Goal: Communication & Community: Answer question/provide support

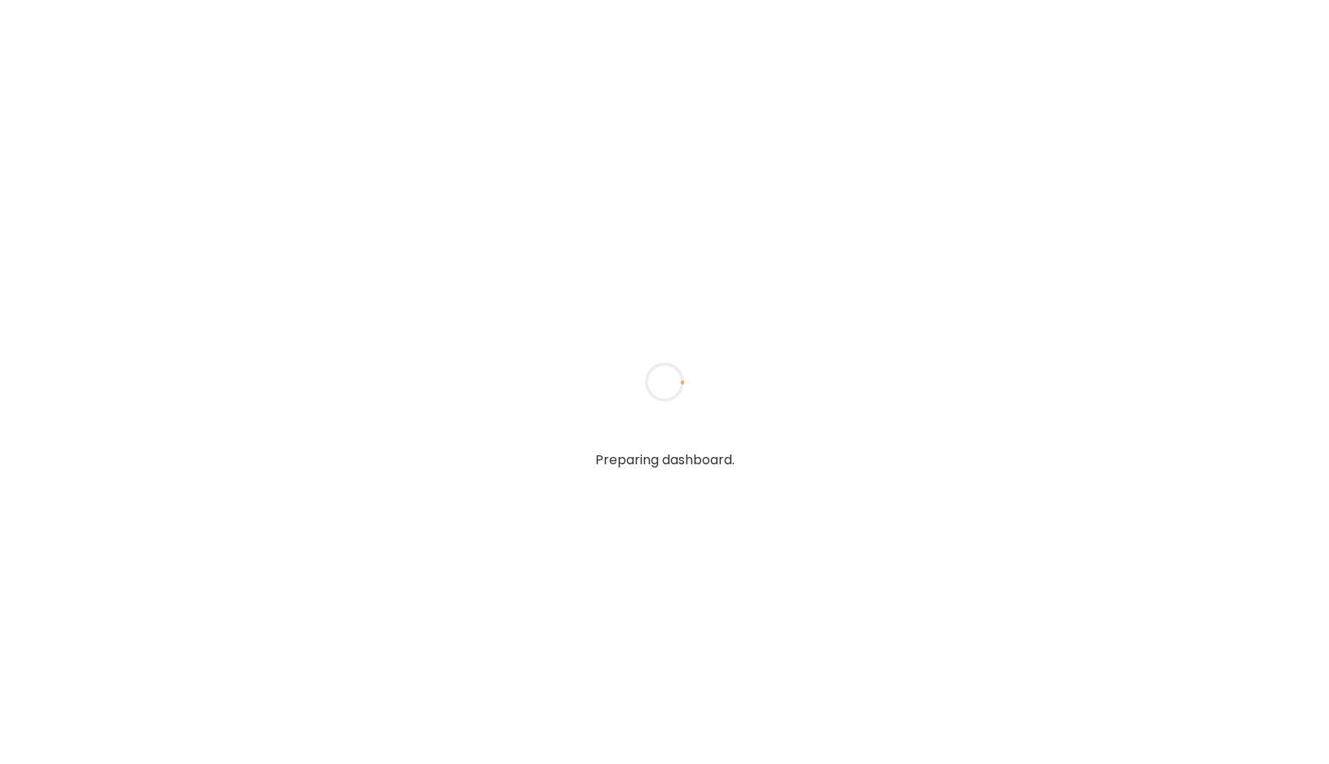
type textarea "**********"
type input "**********"
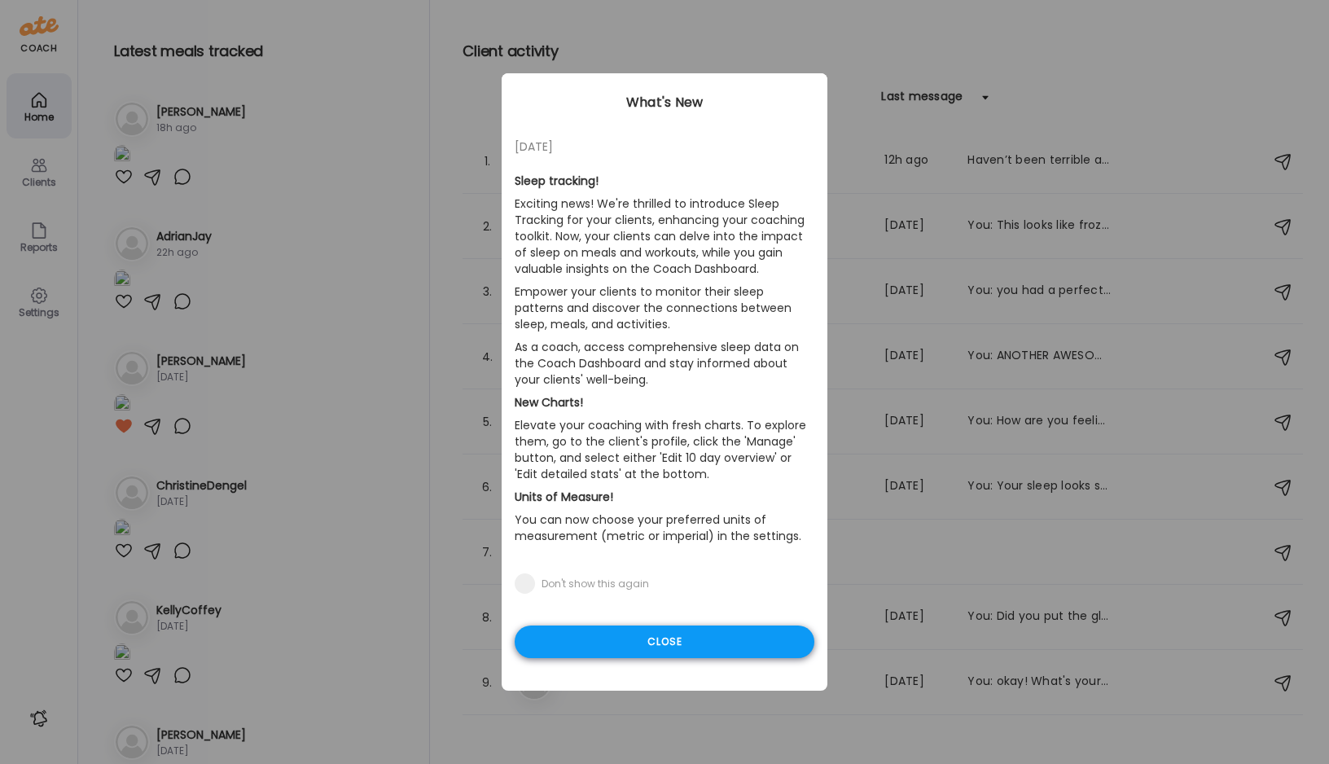
click at [699, 642] on div "Close" at bounding box center [665, 641] width 300 height 33
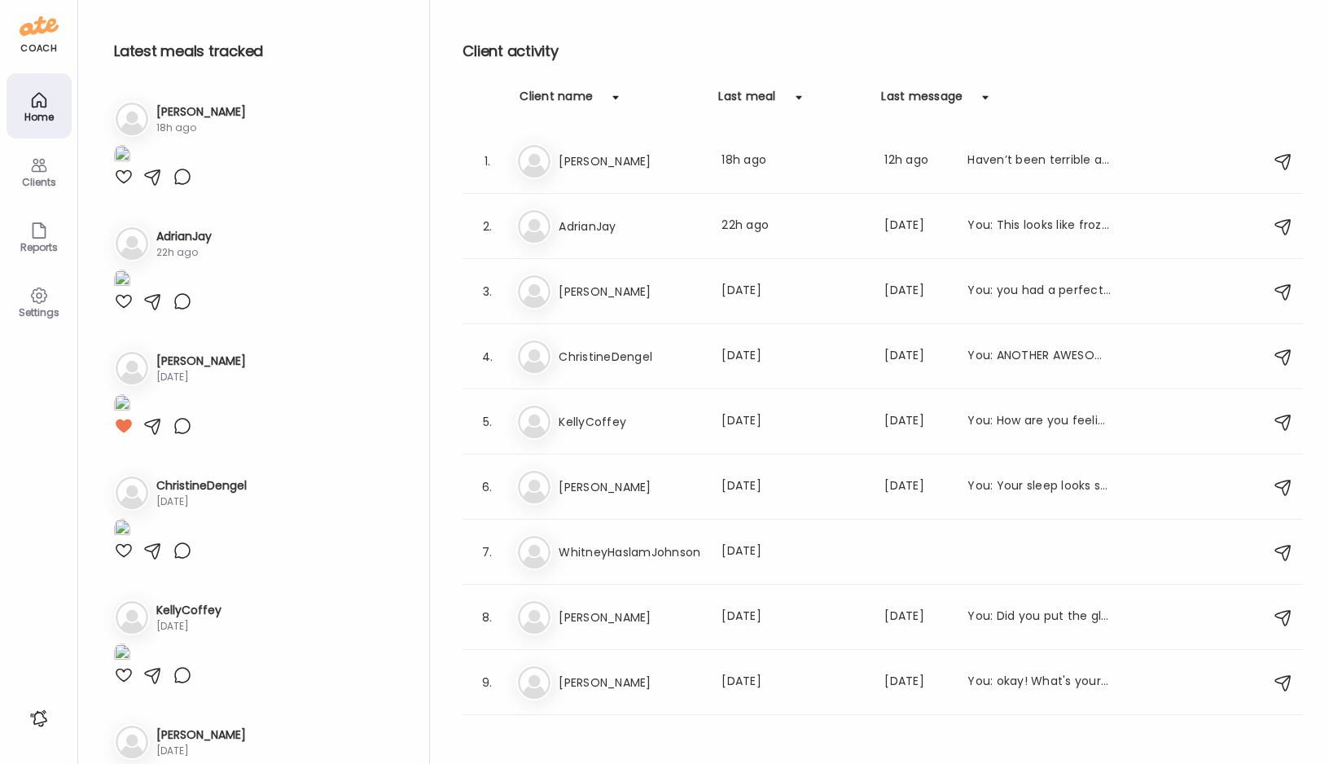
click at [35, 183] on div "Clients" at bounding box center [39, 182] width 59 height 11
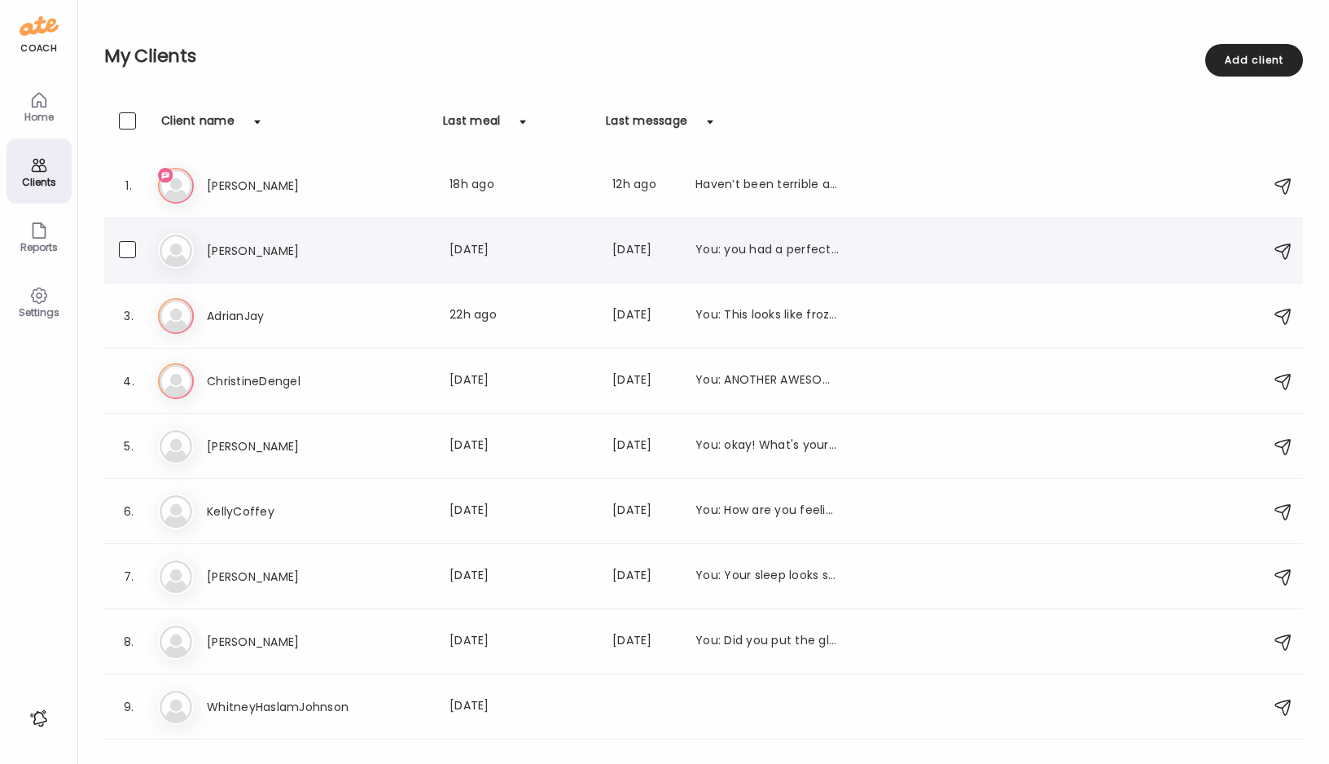
click at [218, 255] on h3 "[PERSON_NAME]" at bounding box center [278, 251] width 143 height 20
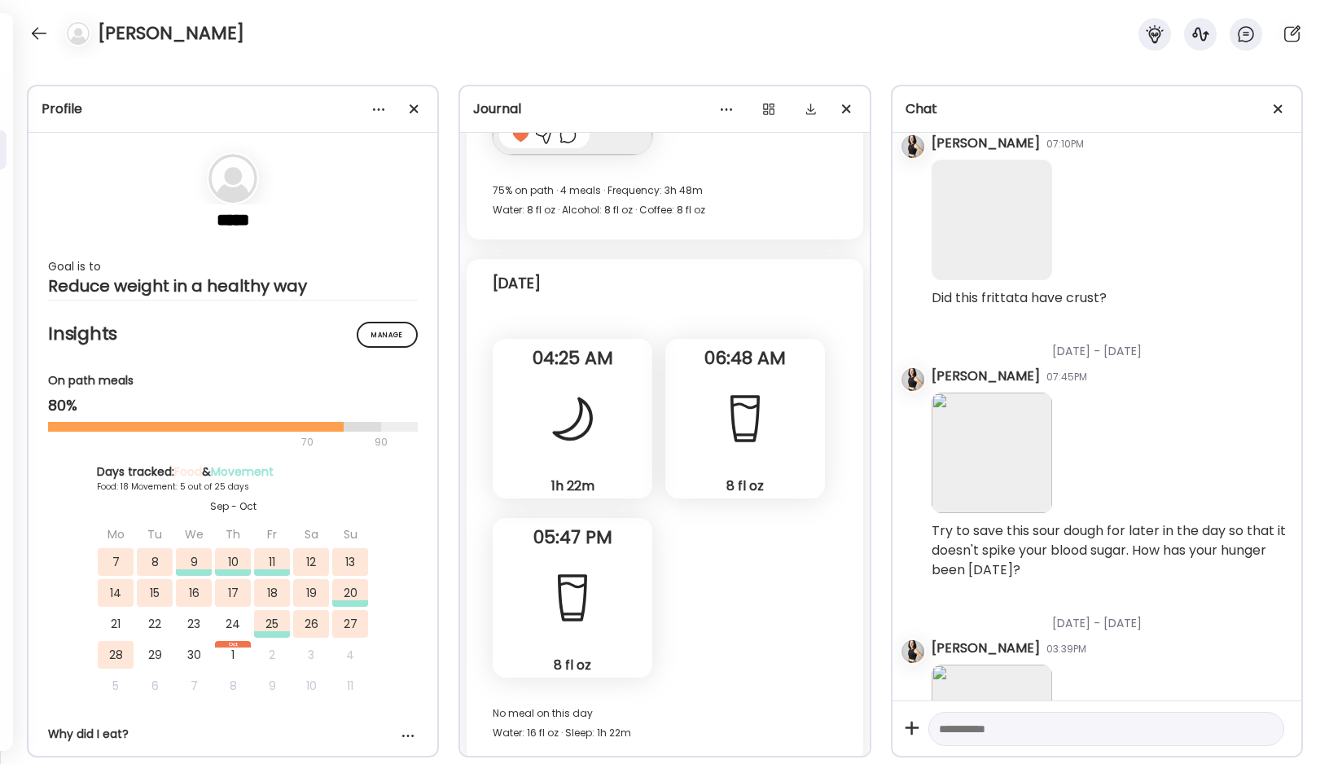
scroll to position [3196, 0]
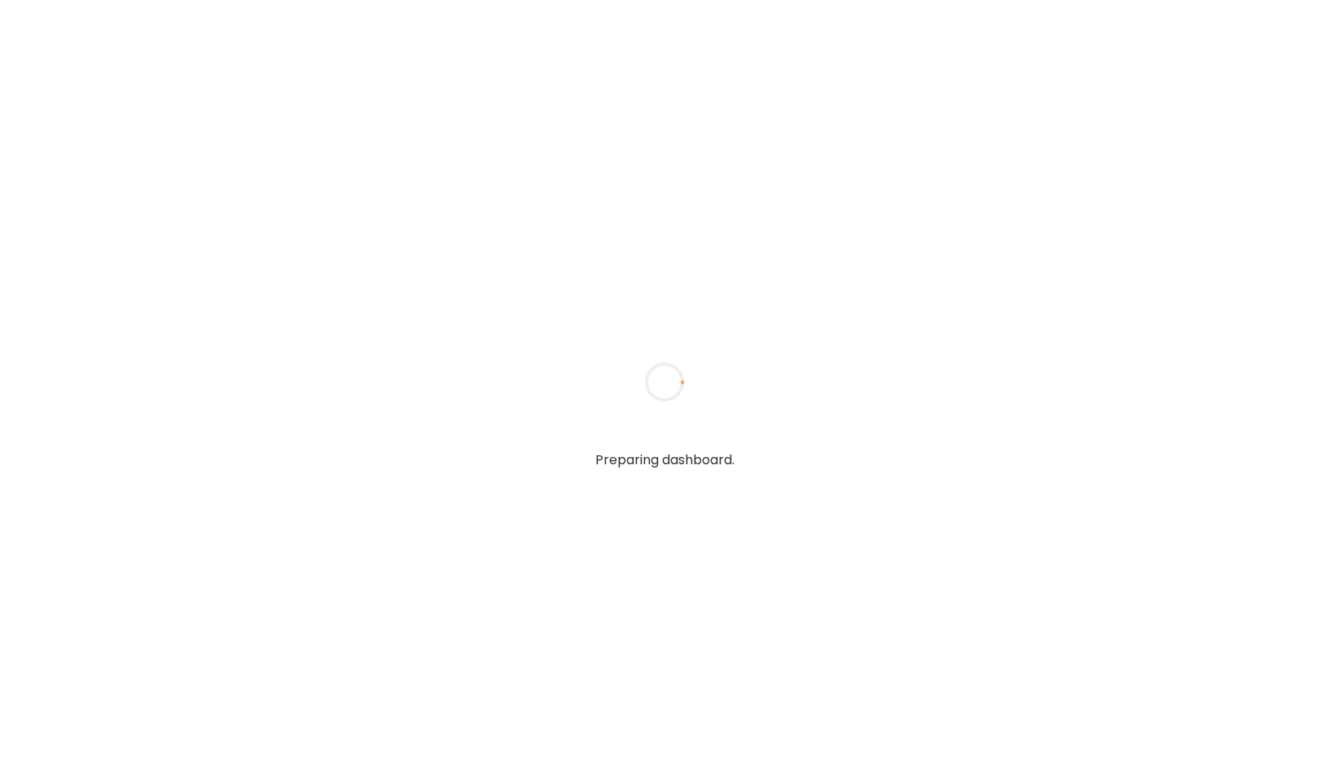
type textarea "**********"
type input "**********"
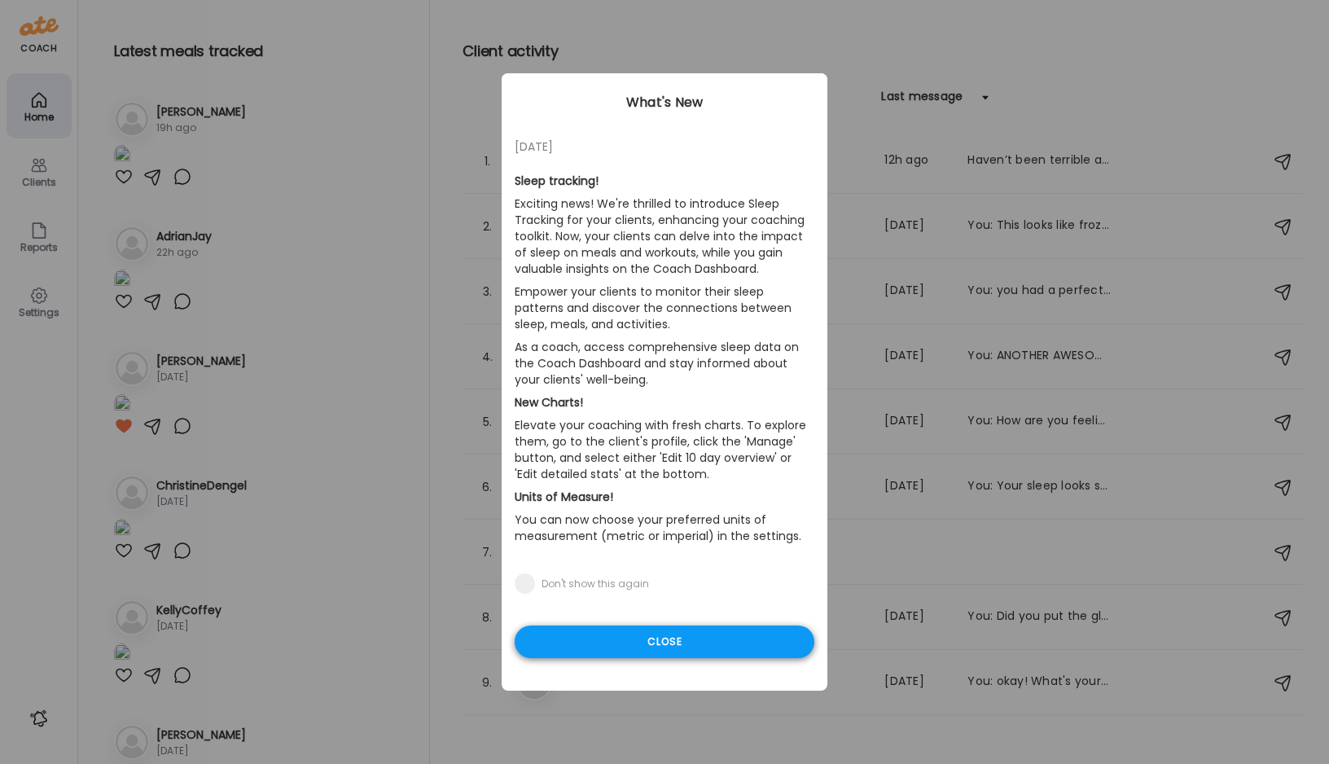
click at [669, 641] on div "Close" at bounding box center [665, 641] width 300 height 33
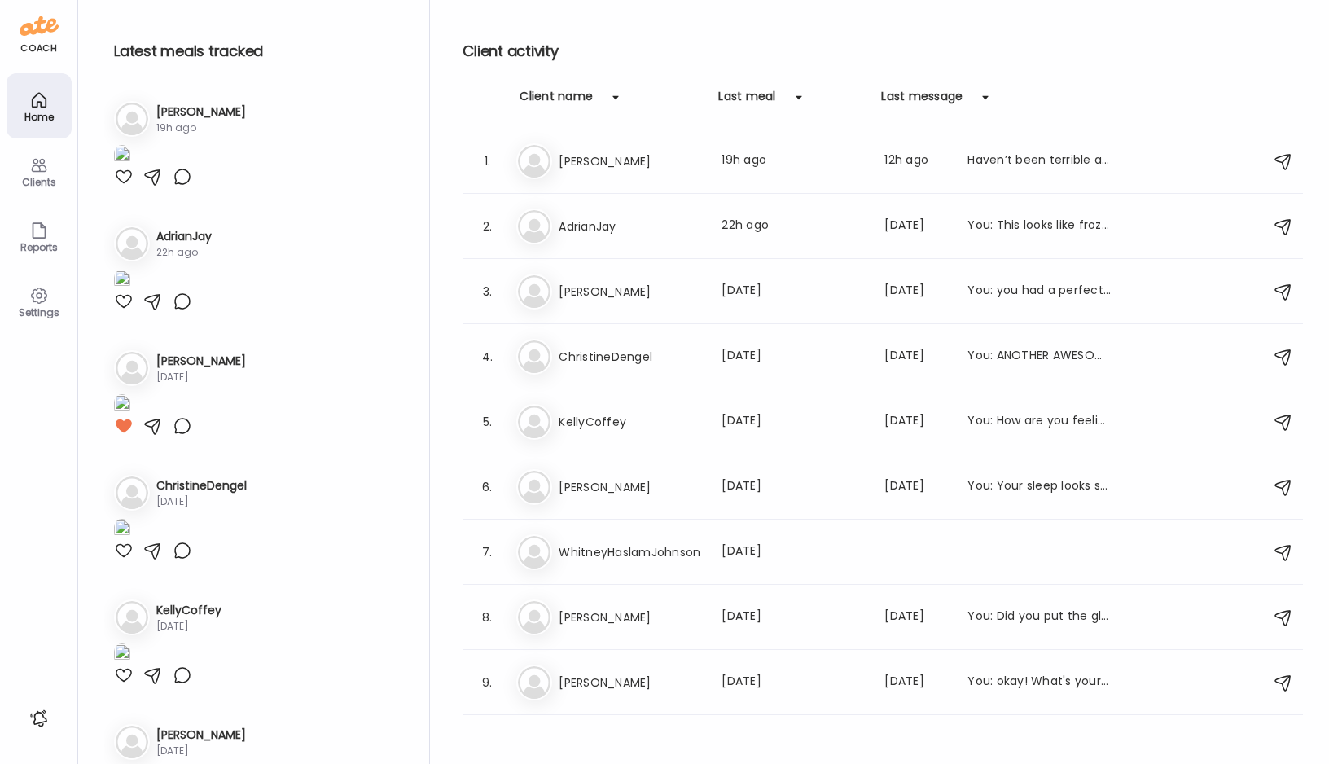
click at [39, 177] on div "Clients" at bounding box center [39, 182] width 59 height 11
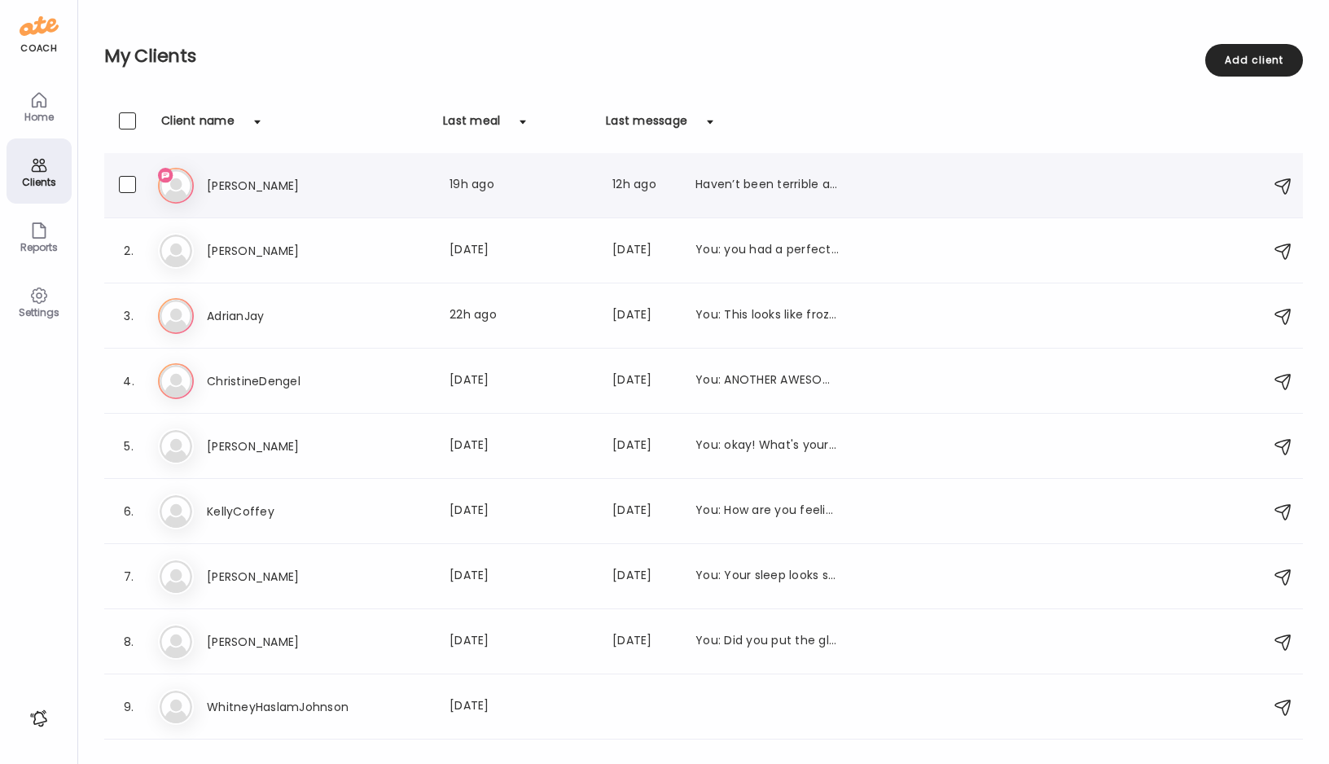
click at [235, 182] on h3 "[PERSON_NAME]" at bounding box center [278, 186] width 143 height 20
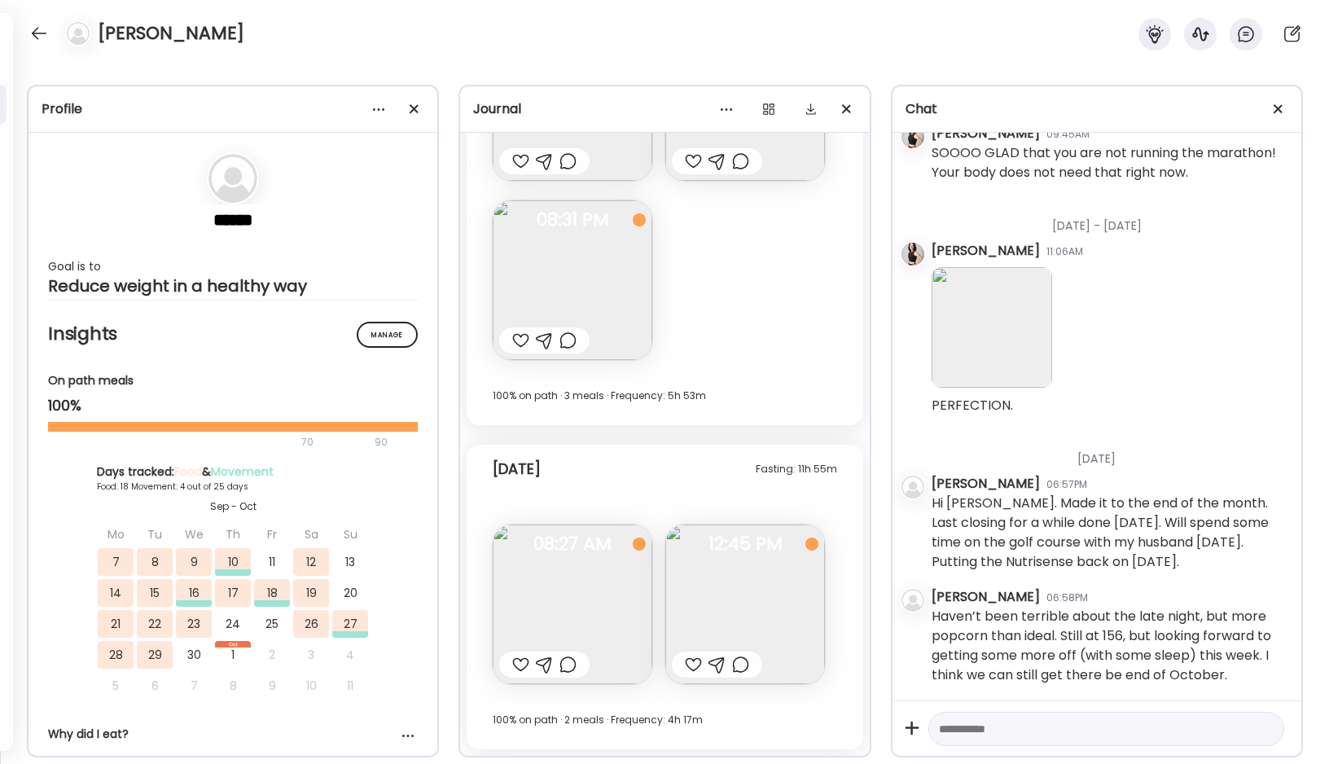
scroll to position [26687, 0]
click at [568, 564] on img at bounding box center [573, 604] width 160 height 160
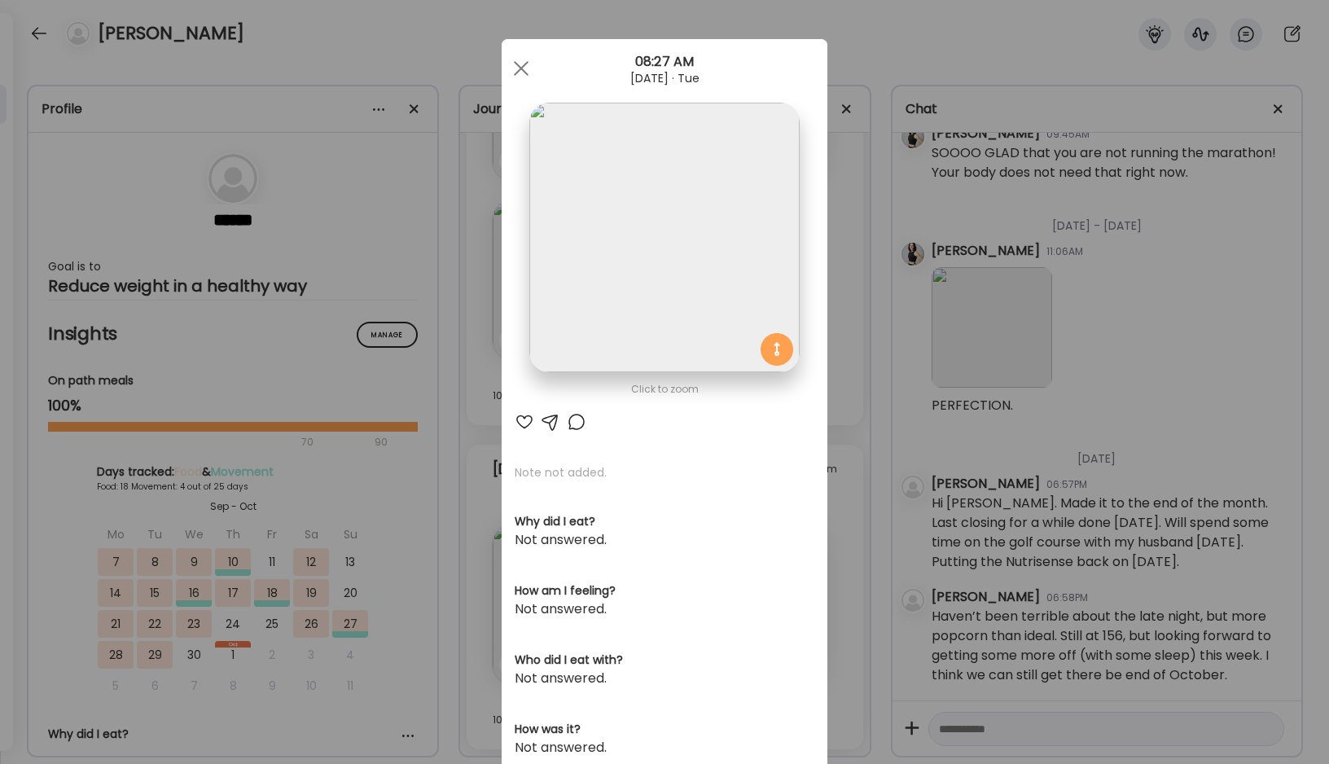
click at [528, 420] on div at bounding box center [525, 422] width 20 height 20
click at [515, 59] on div at bounding box center [521, 68] width 33 height 33
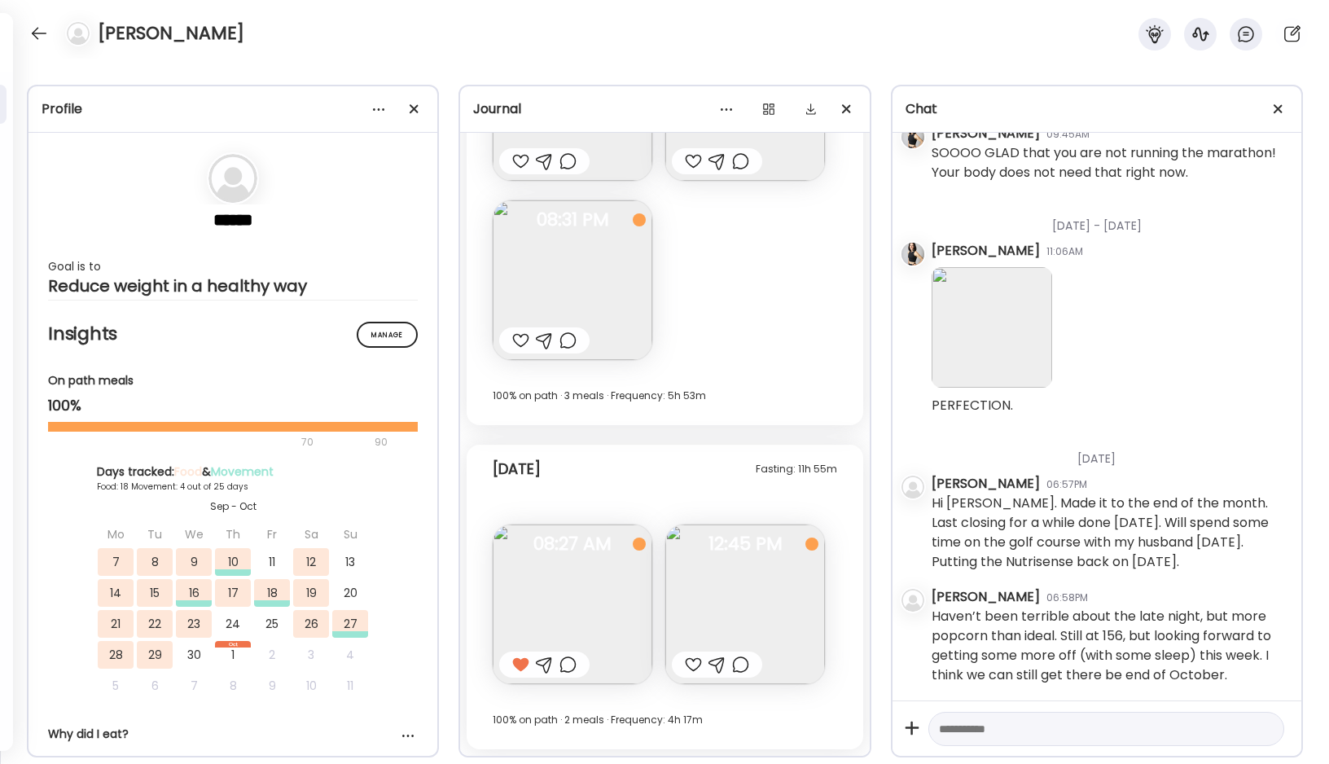
click at [709, 585] on img at bounding box center [745, 604] width 160 height 160
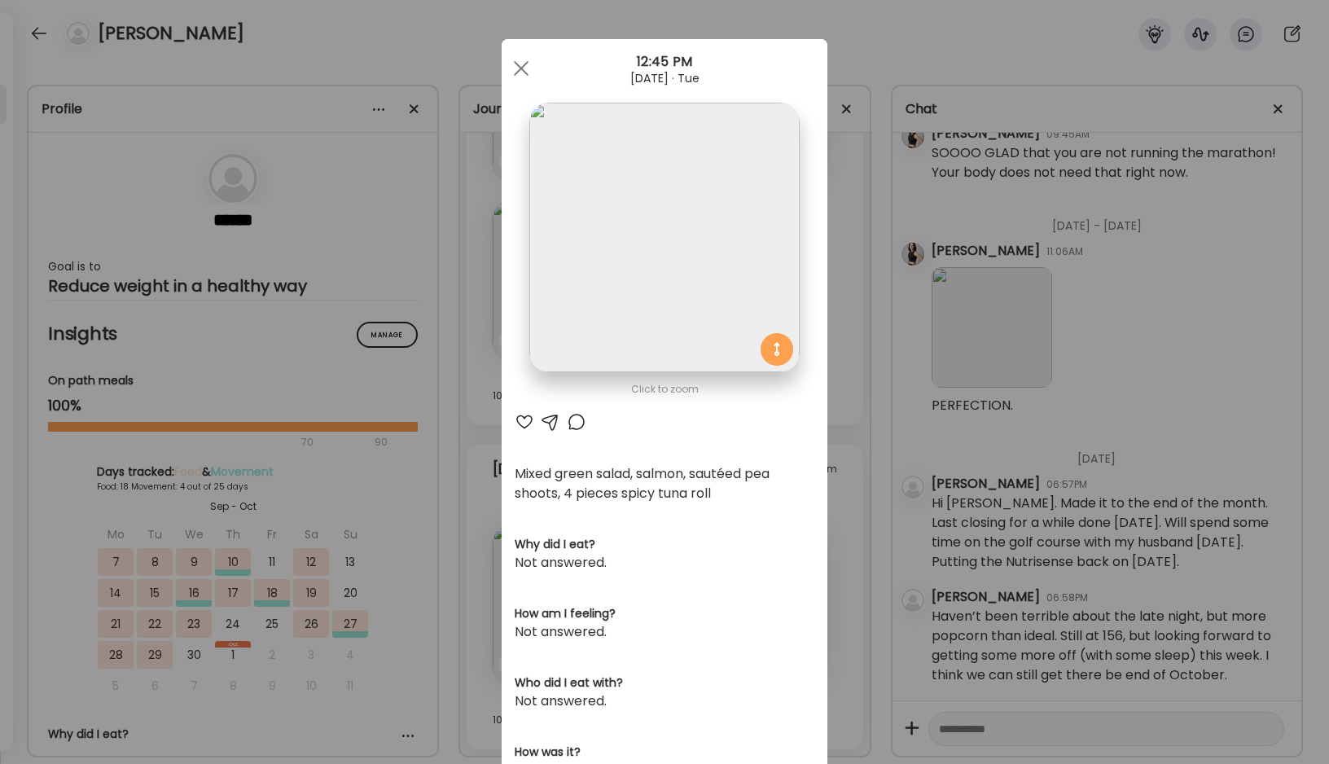
click at [522, 416] on div at bounding box center [525, 422] width 20 height 20
click at [519, 66] on span at bounding box center [521, 68] width 15 height 15
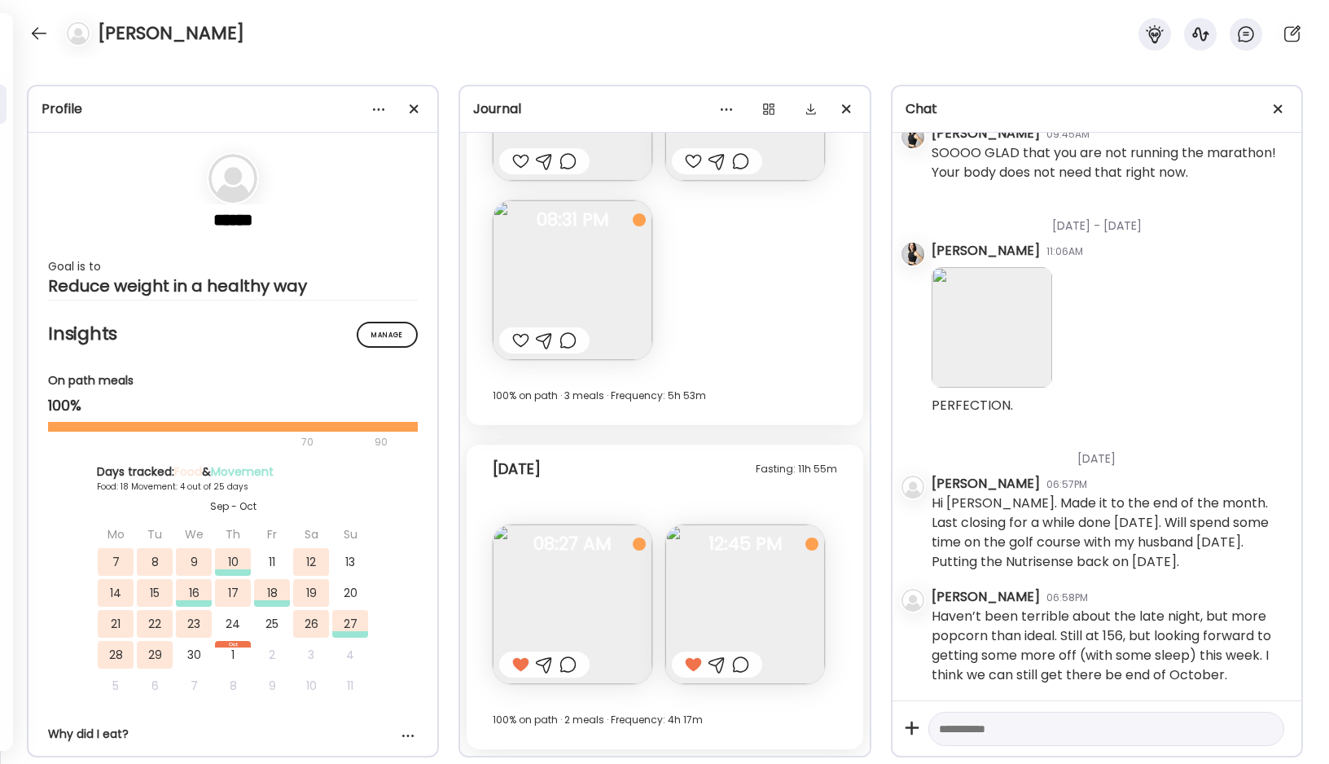
click at [973, 732] on textarea at bounding box center [1091, 729] width 305 height 20
click at [1217, 735] on textarea "**********" at bounding box center [1091, 729] width 305 height 20
type textarea "**********"
click at [1259, 734] on div at bounding box center [1265, 728] width 23 height 23
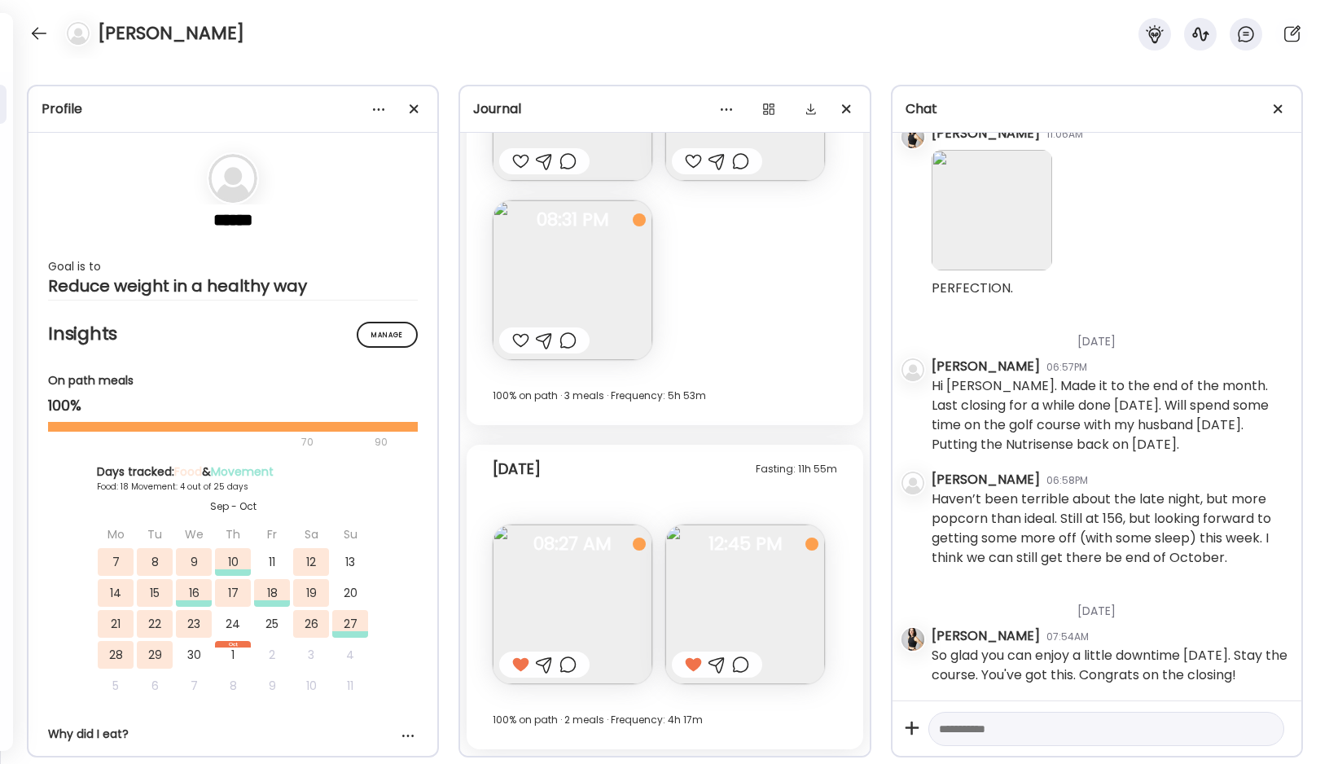
scroll to position [26804, 0]
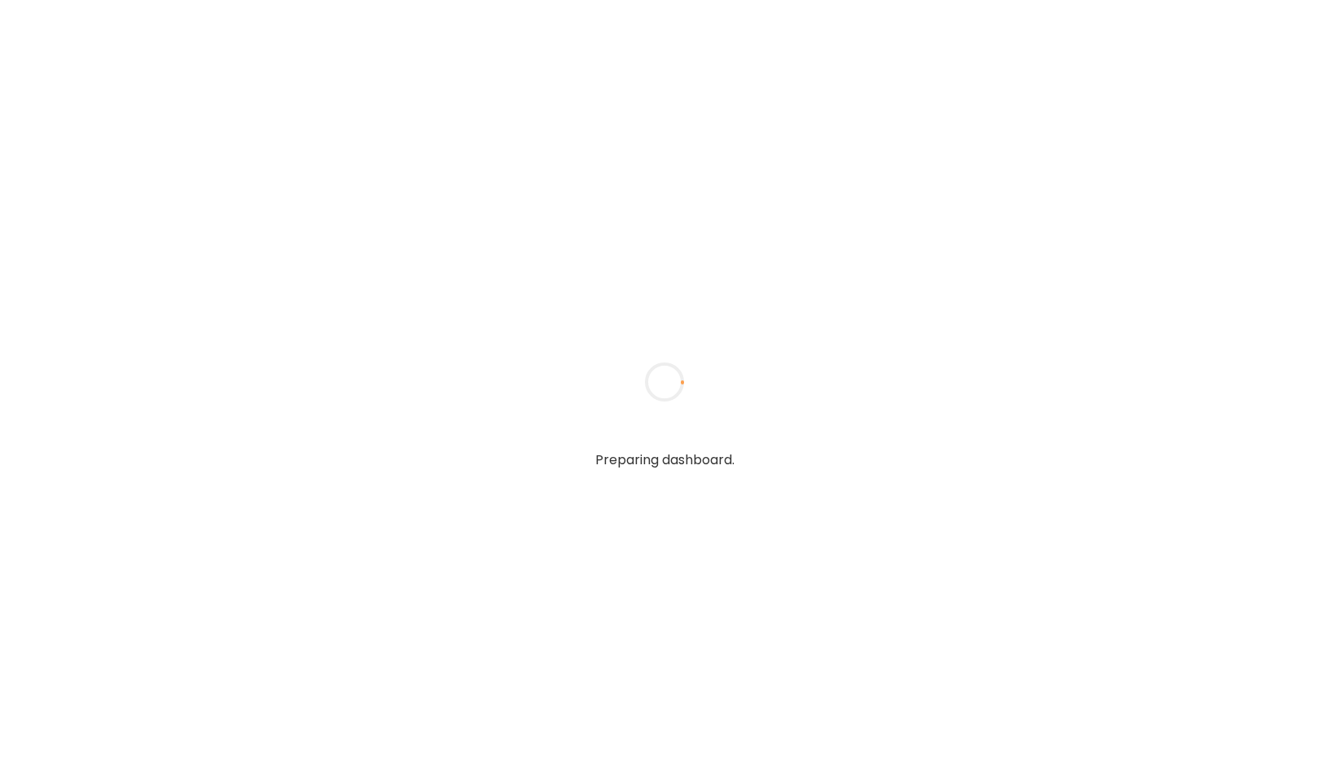
type textarea "**********"
type input "**********"
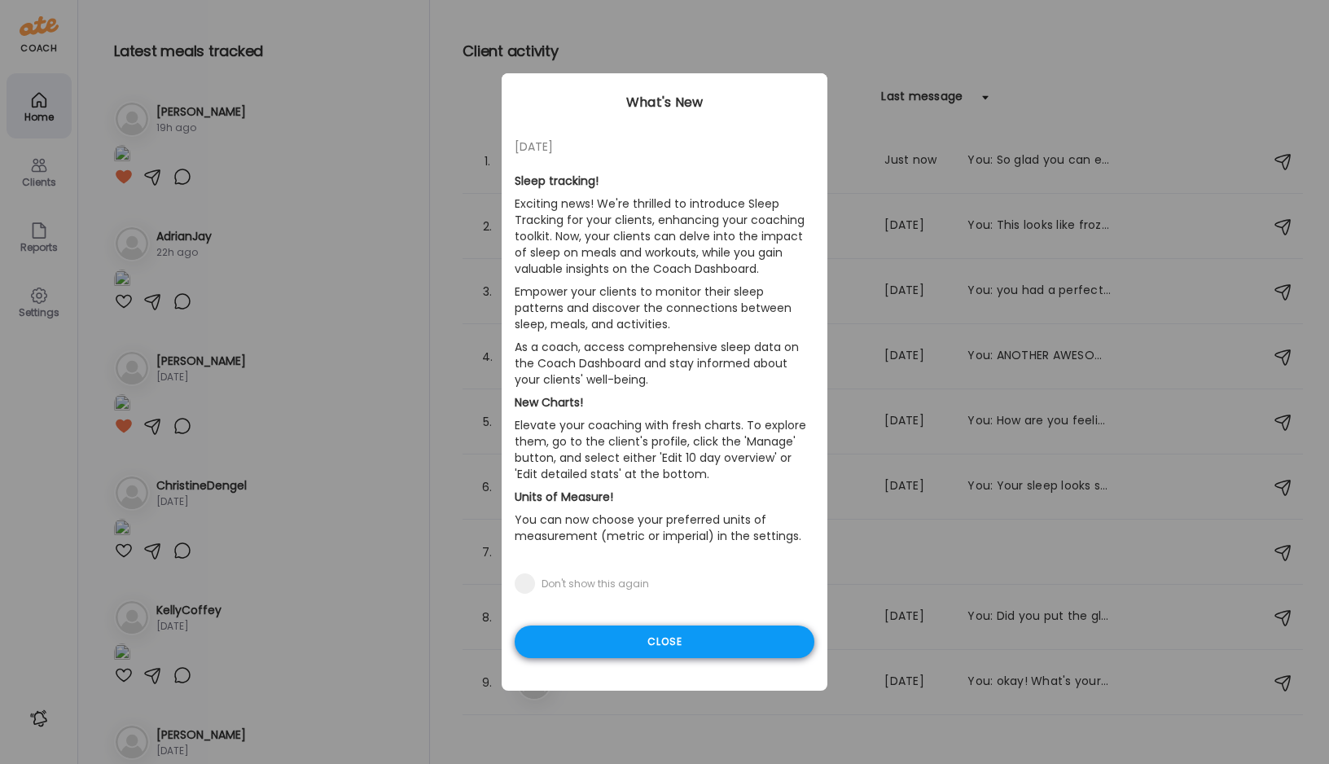
click at [677, 638] on div "Close" at bounding box center [665, 641] width 300 height 33
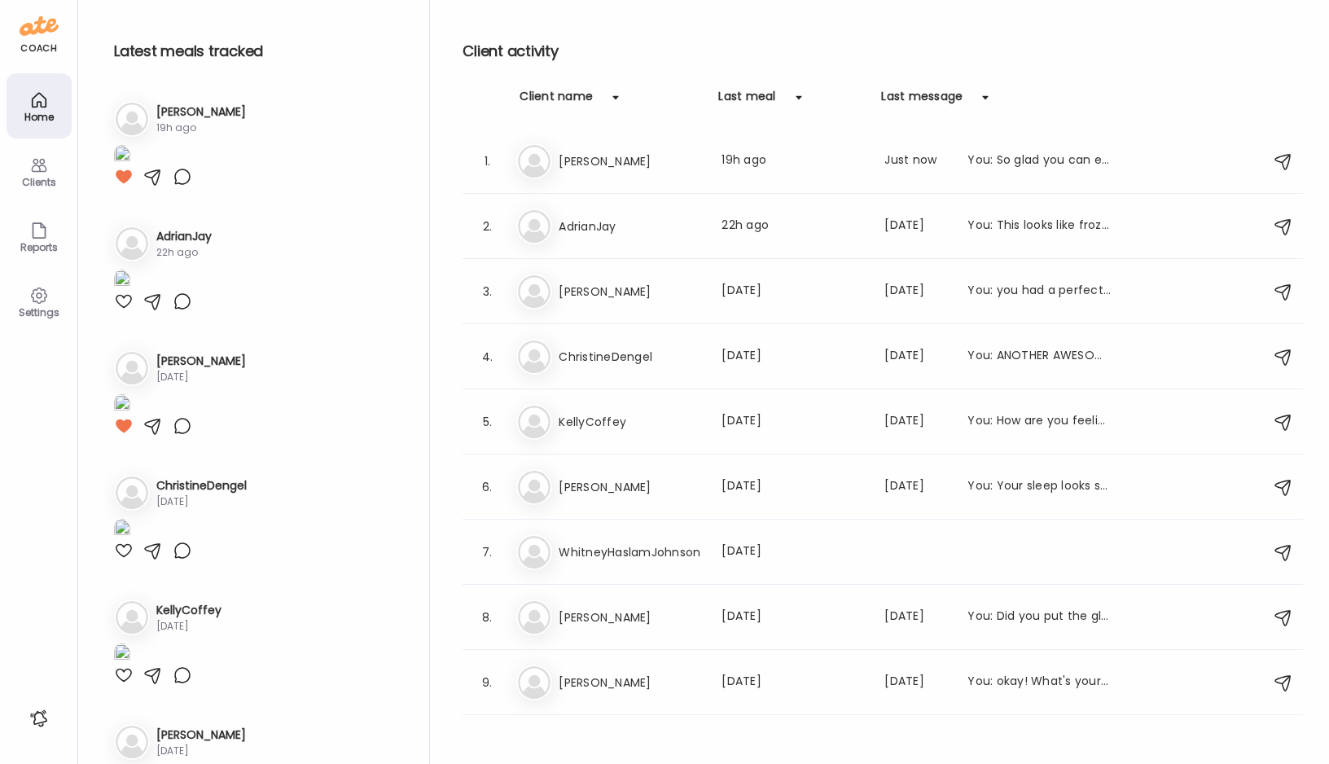
click at [35, 171] on icon at bounding box center [38, 166] width 15 height 14
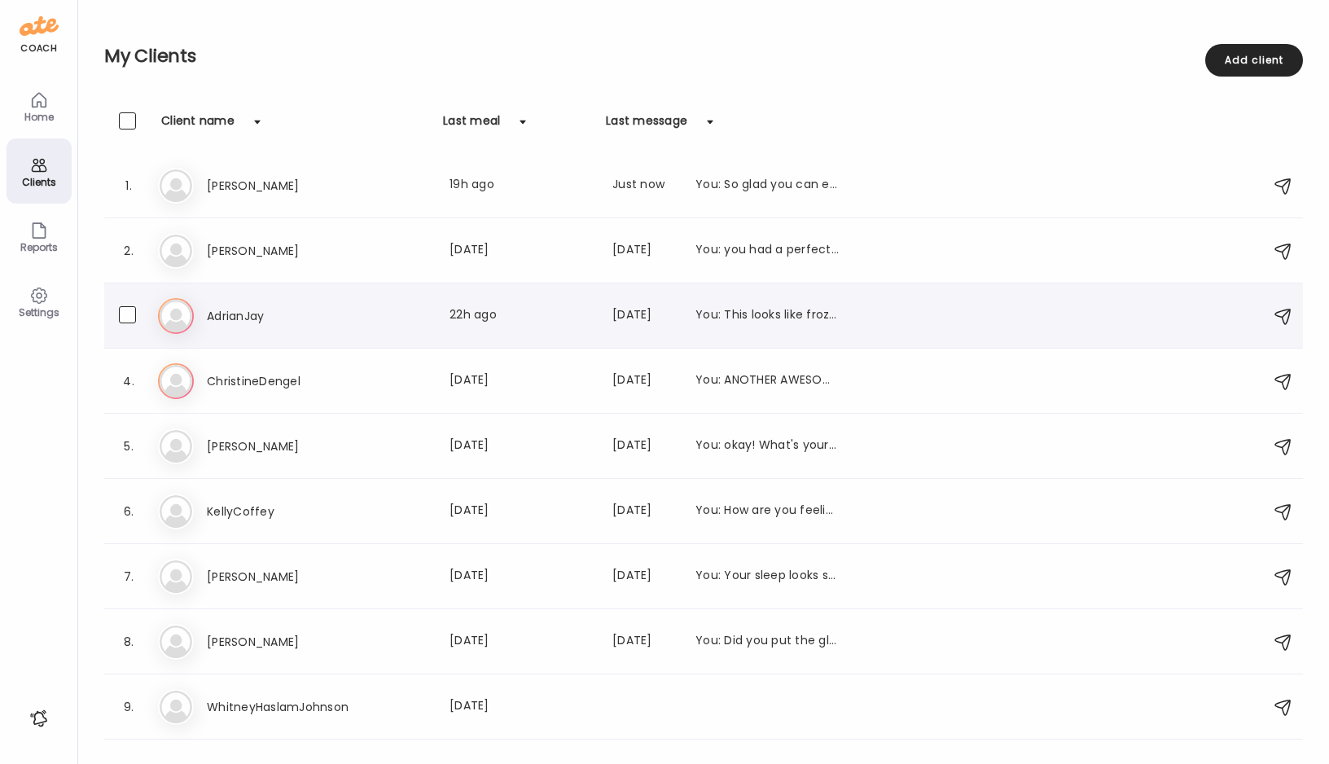
click at [232, 310] on h3 "AdrianJay" at bounding box center [278, 316] width 143 height 20
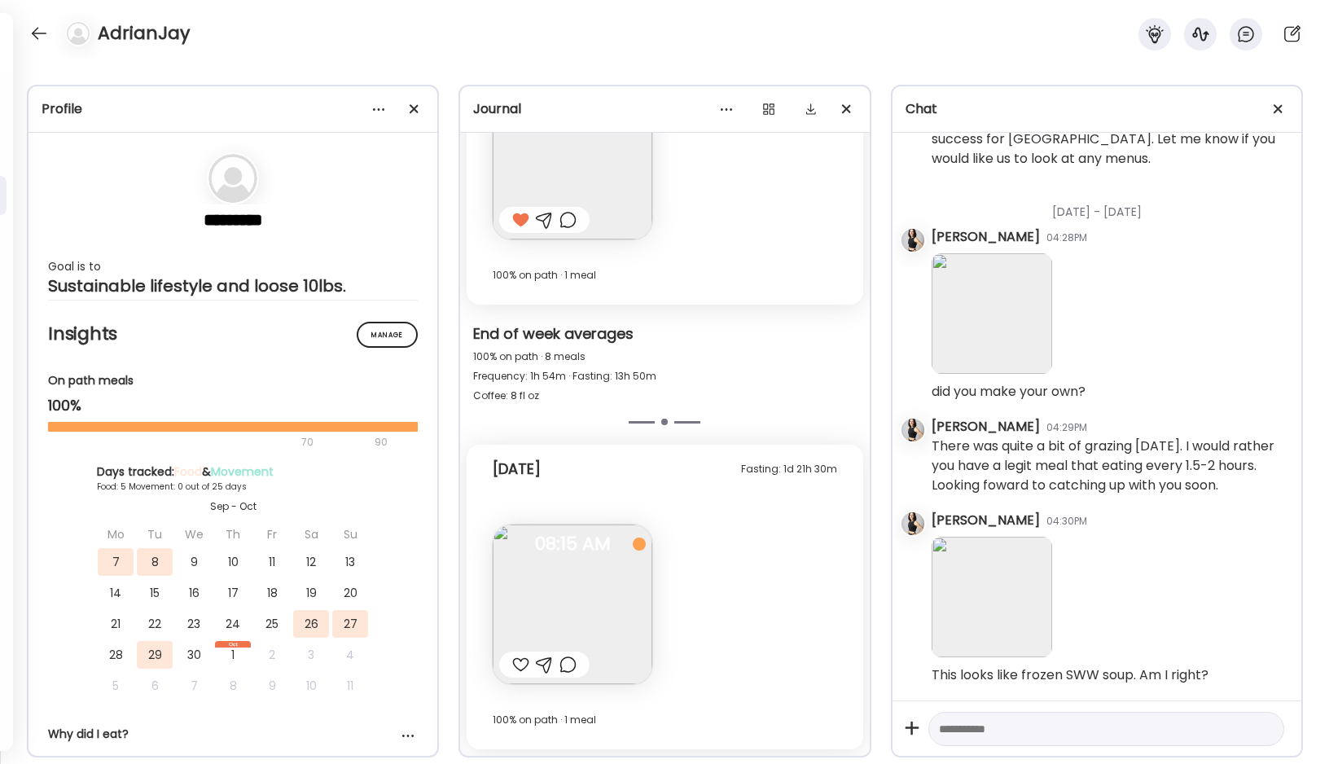
scroll to position [16051, 0]
click at [597, 595] on img at bounding box center [573, 604] width 160 height 160
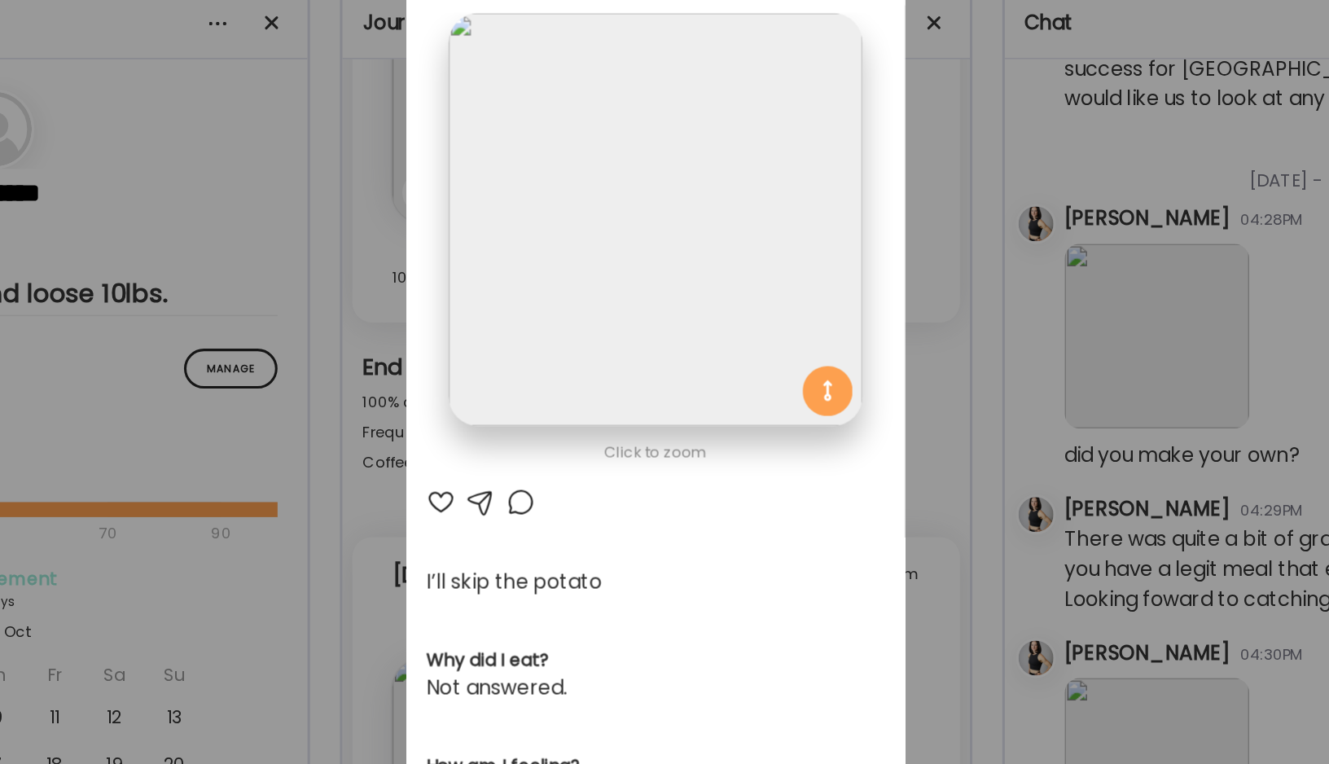
click at [541, 412] on div at bounding box center [551, 422] width 20 height 20
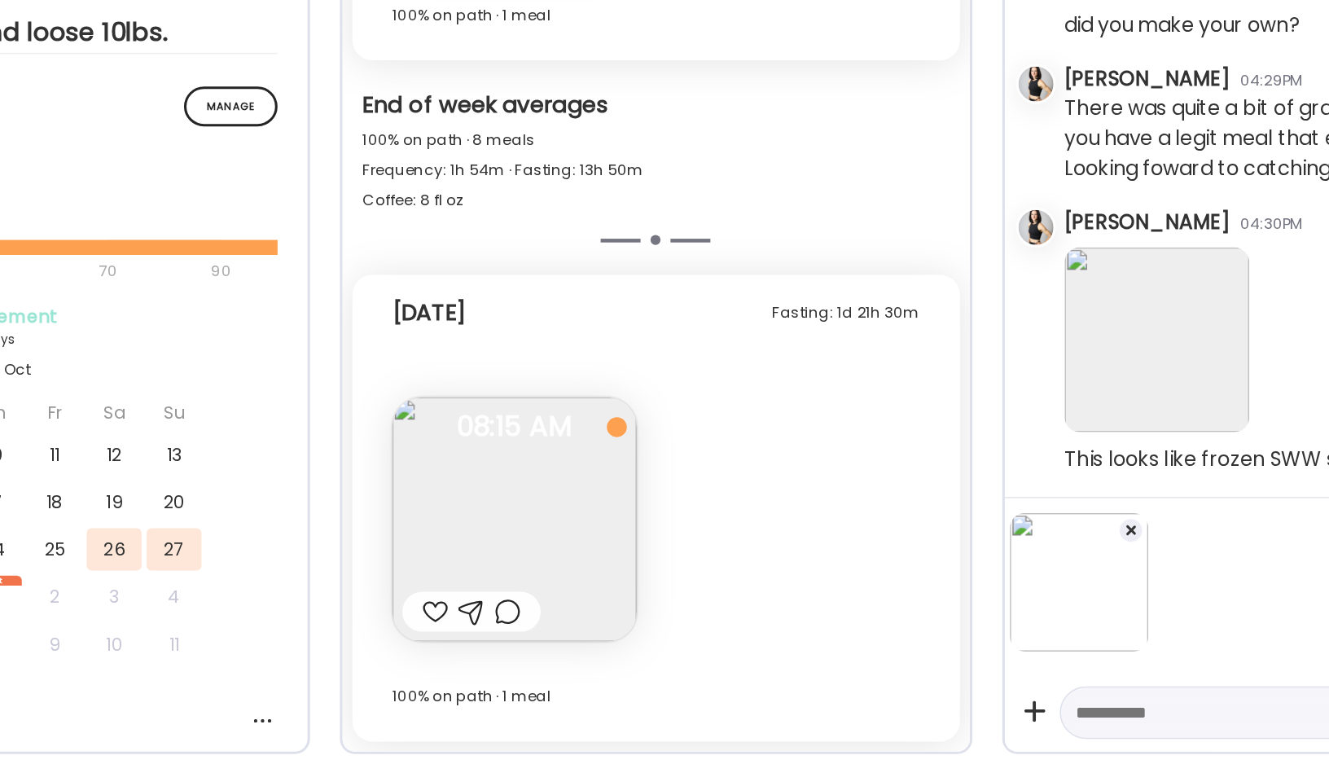
scroll to position [0, 0]
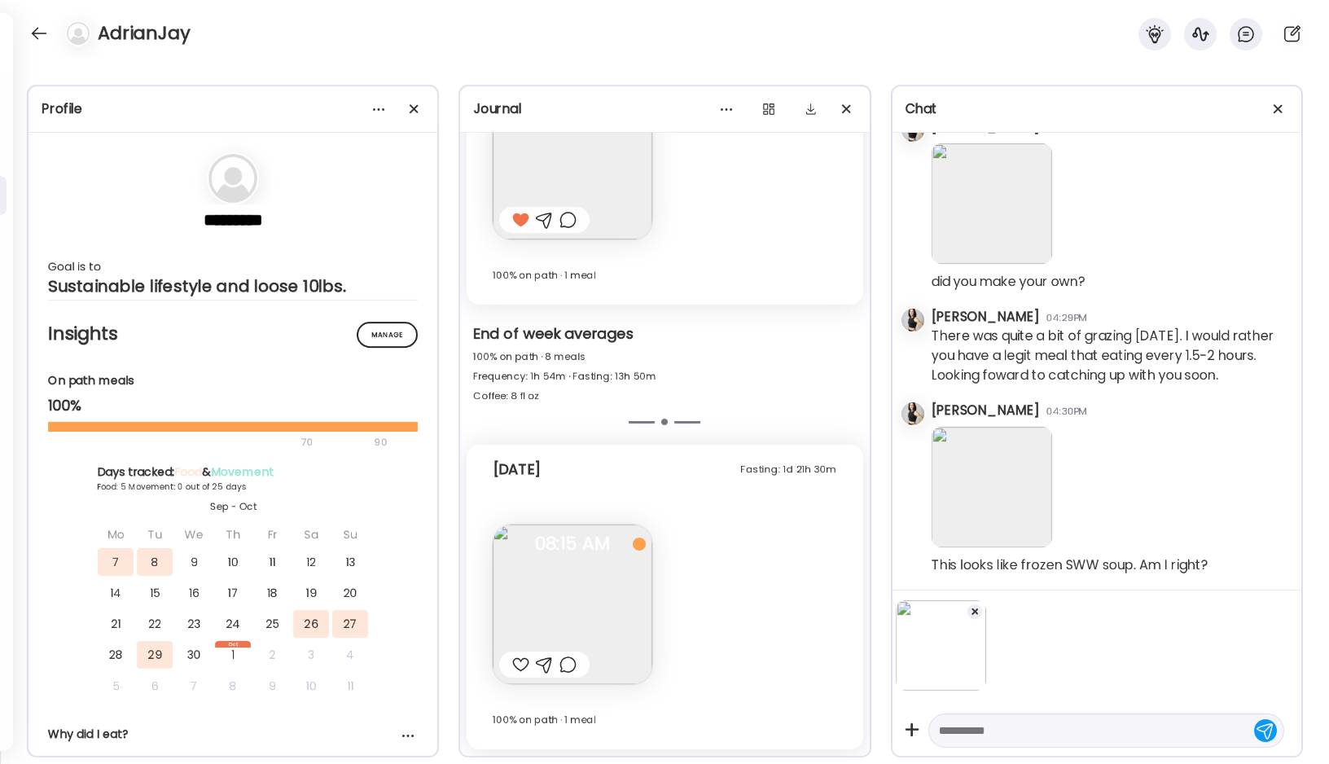
click at [1008, 718] on div at bounding box center [1106, 730] width 356 height 34
click at [1002, 730] on textarea at bounding box center [1091, 731] width 305 height 20
type textarea "**********"
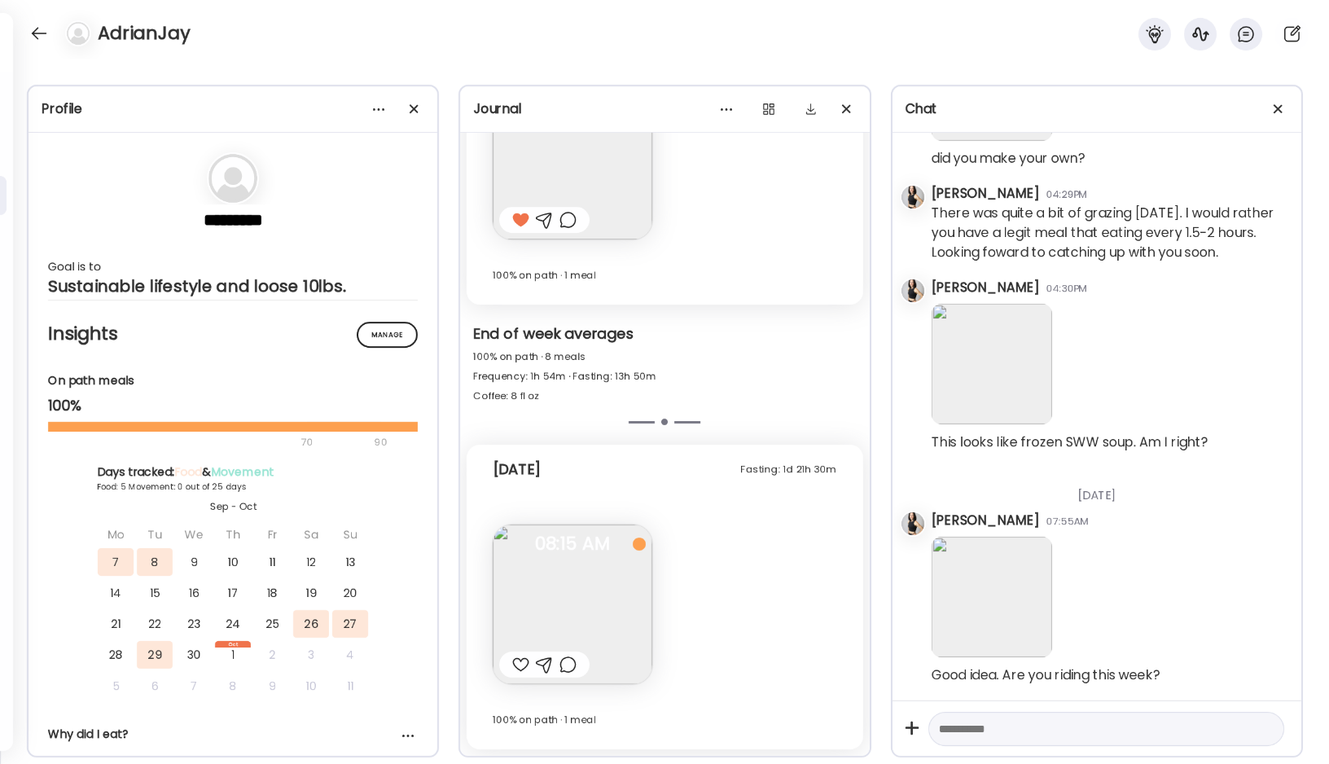
scroll to position [16283, 0]
click at [37, 24] on div at bounding box center [39, 33] width 26 height 26
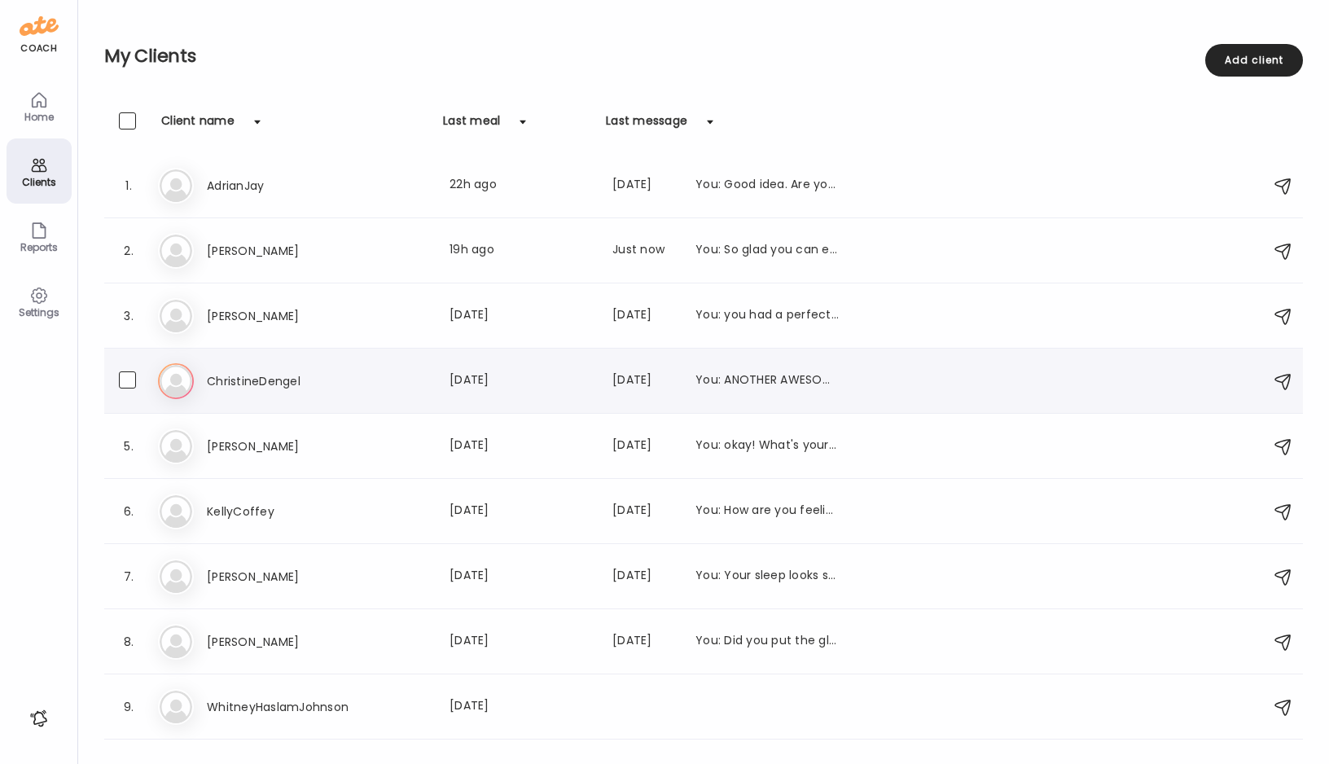
click at [297, 372] on h3 "ChristineDengel" at bounding box center [278, 381] width 143 height 20
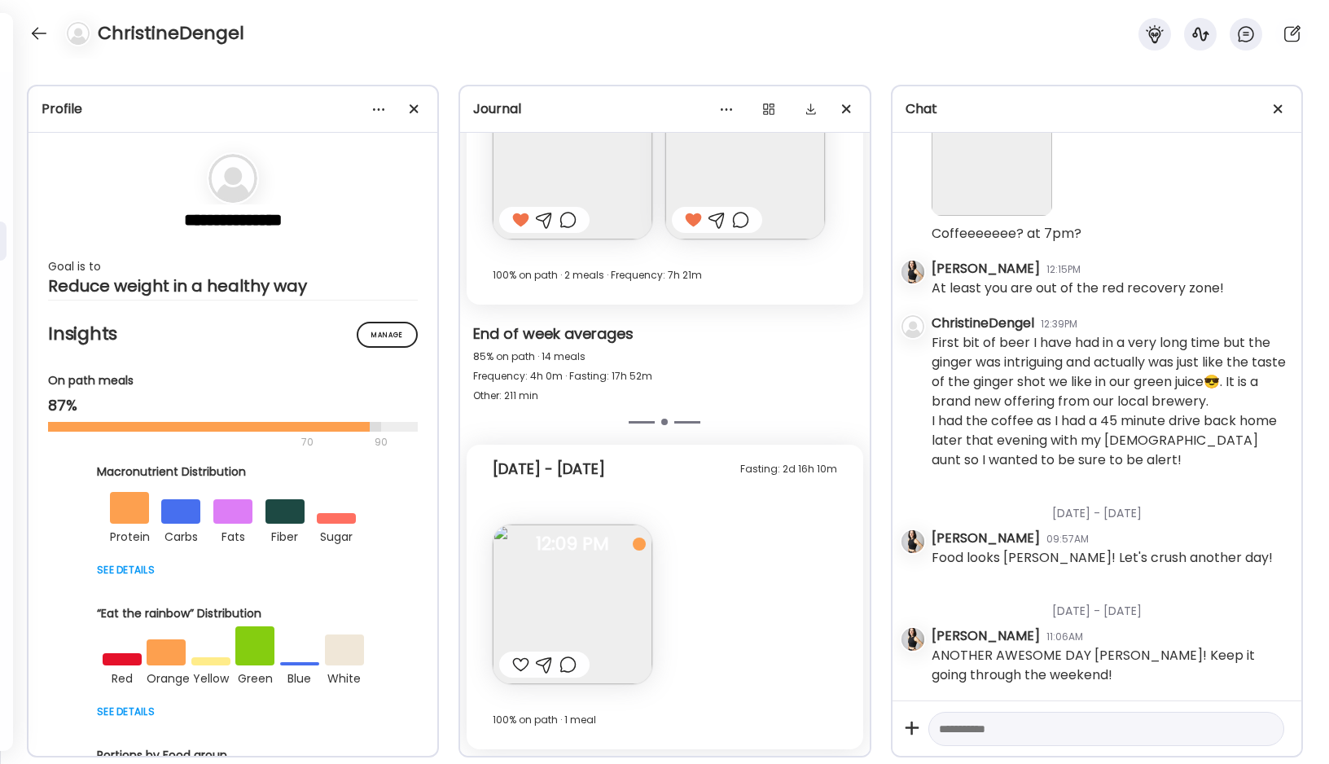
scroll to position [6239, 0]
click at [572, 592] on img at bounding box center [573, 604] width 160 height 160
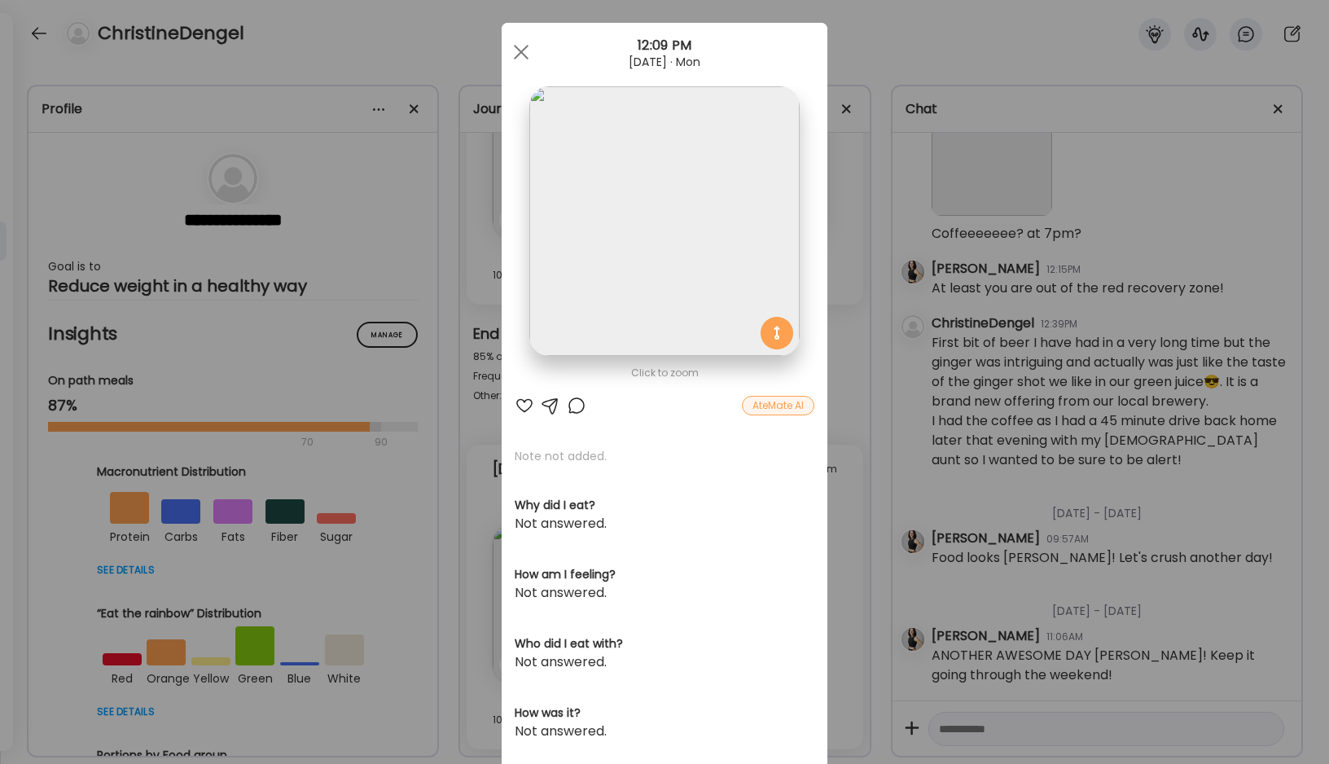
scroll to position [24, 0]
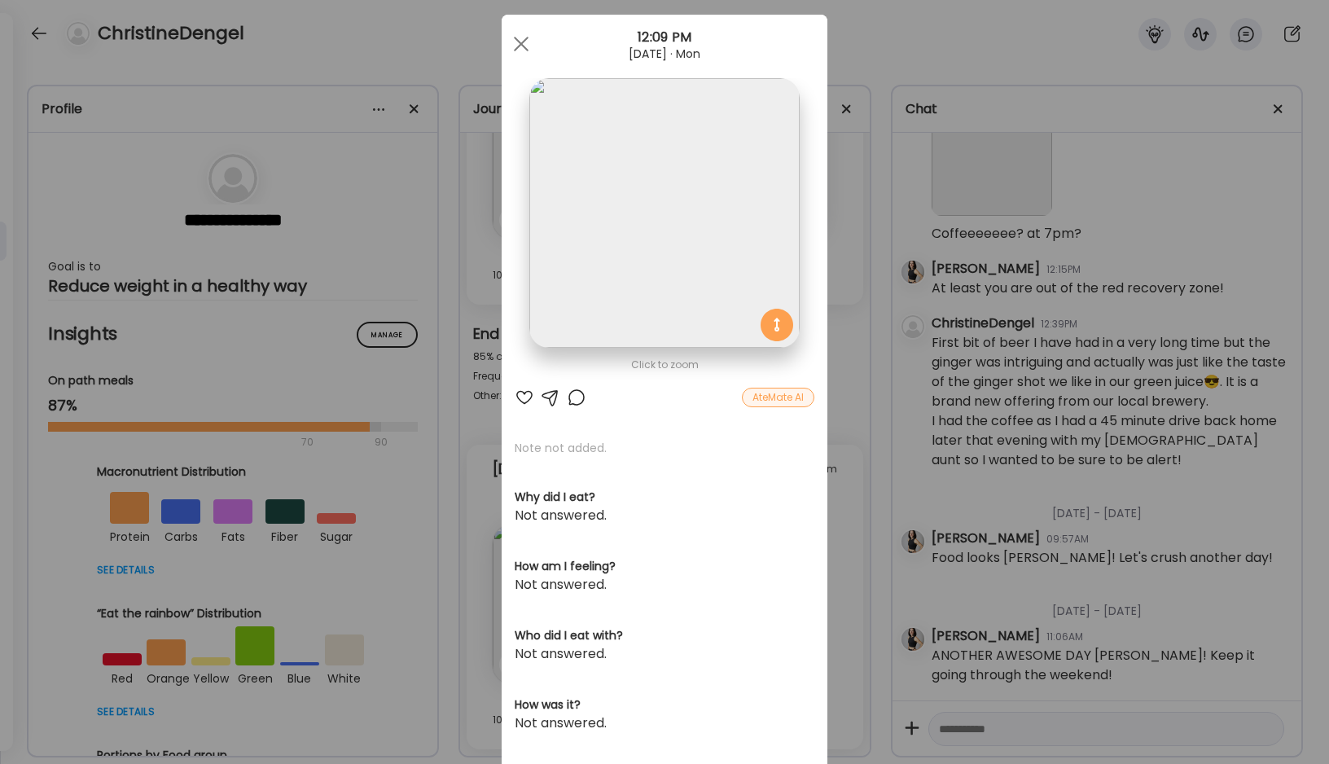
click at [524, 391] on div at bounding box center [525, 398] width 20 height 20
click at [519, 41] on div at bounding box center [521, 44] width 33 height 33
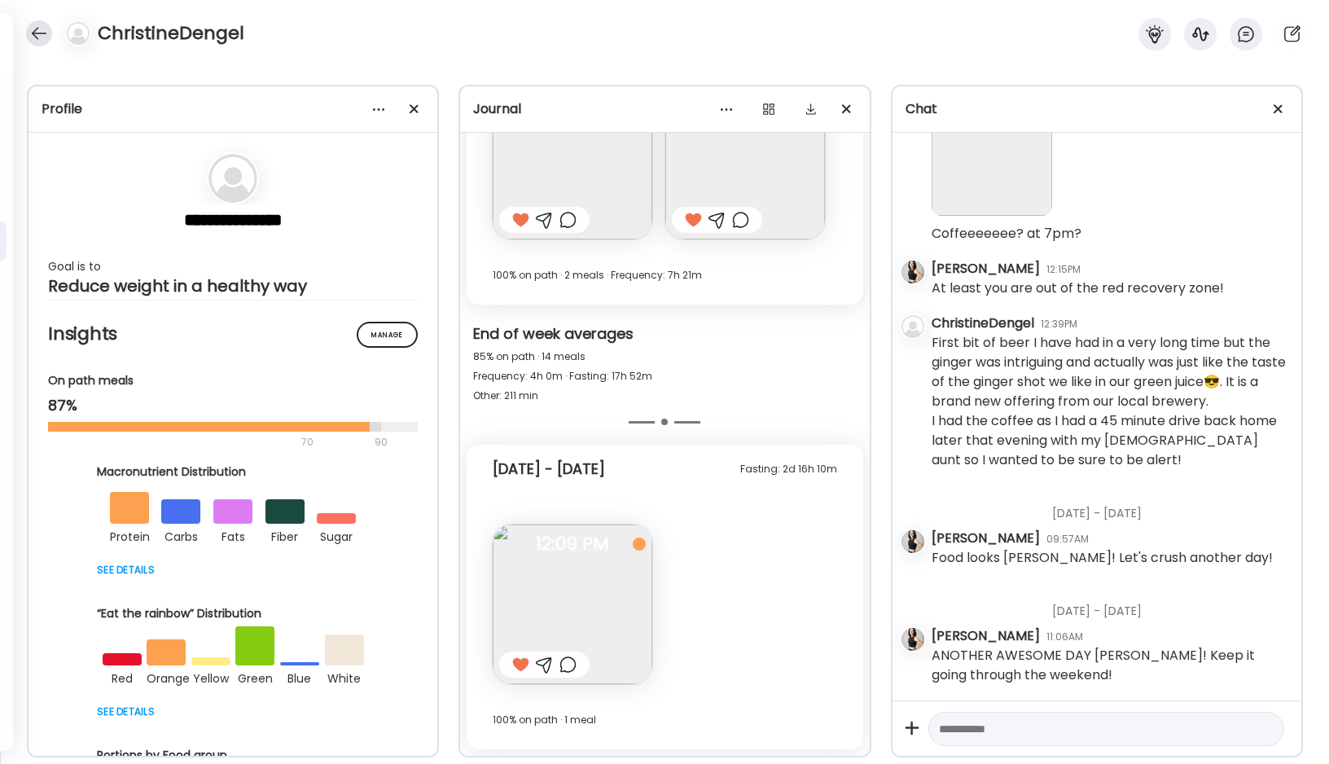
click at [41, 33] on div at bounding box center [39, 33] width 26 height 26
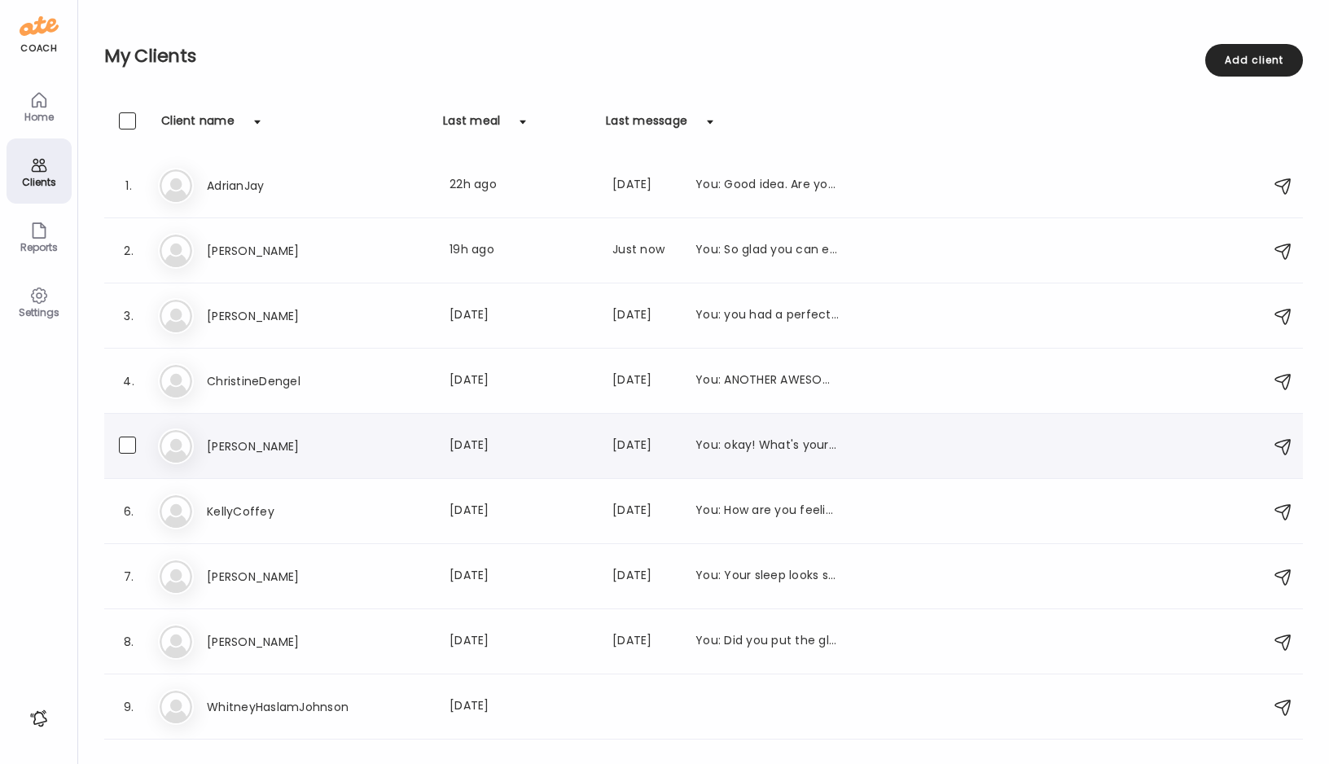
click at [248, 449] on h3 "[PERSON_NAME]" at bounding box center [278, 446] width 143 height 20
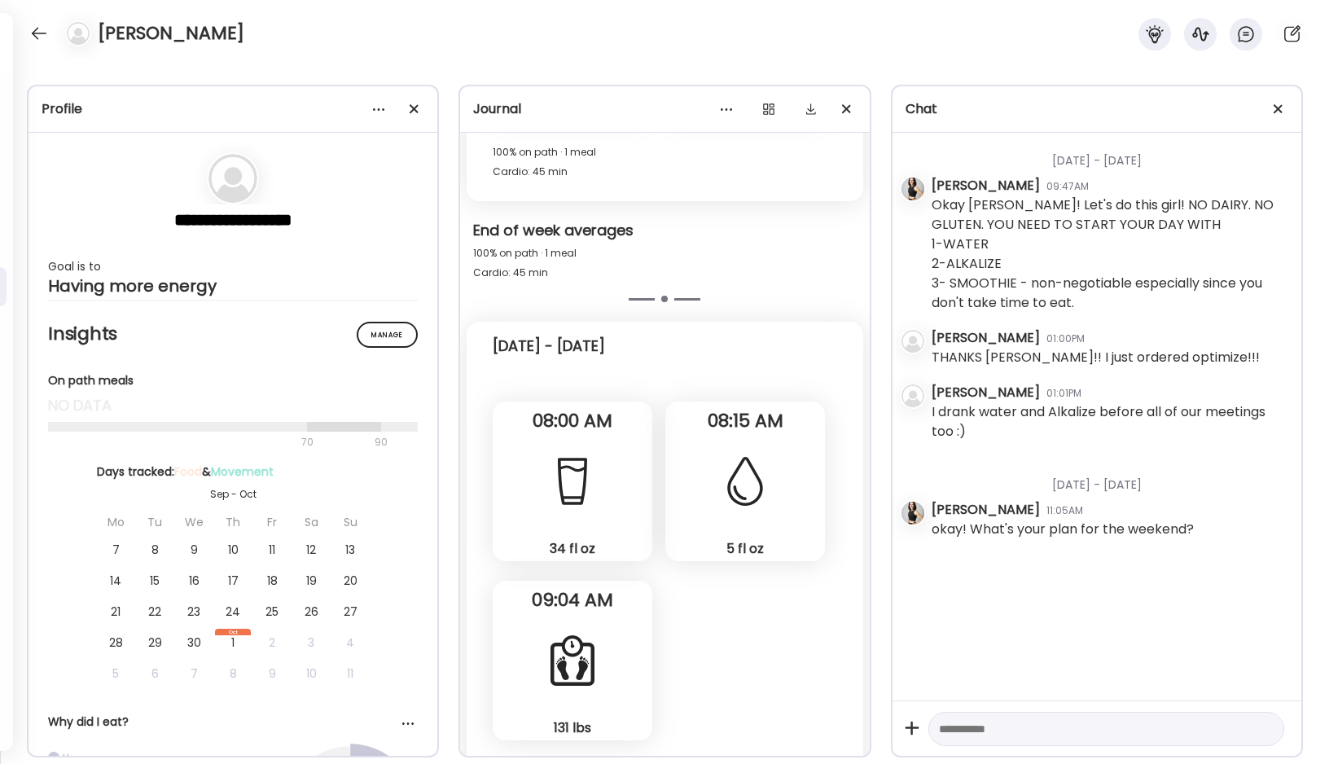
scroll to position [3519, 0]
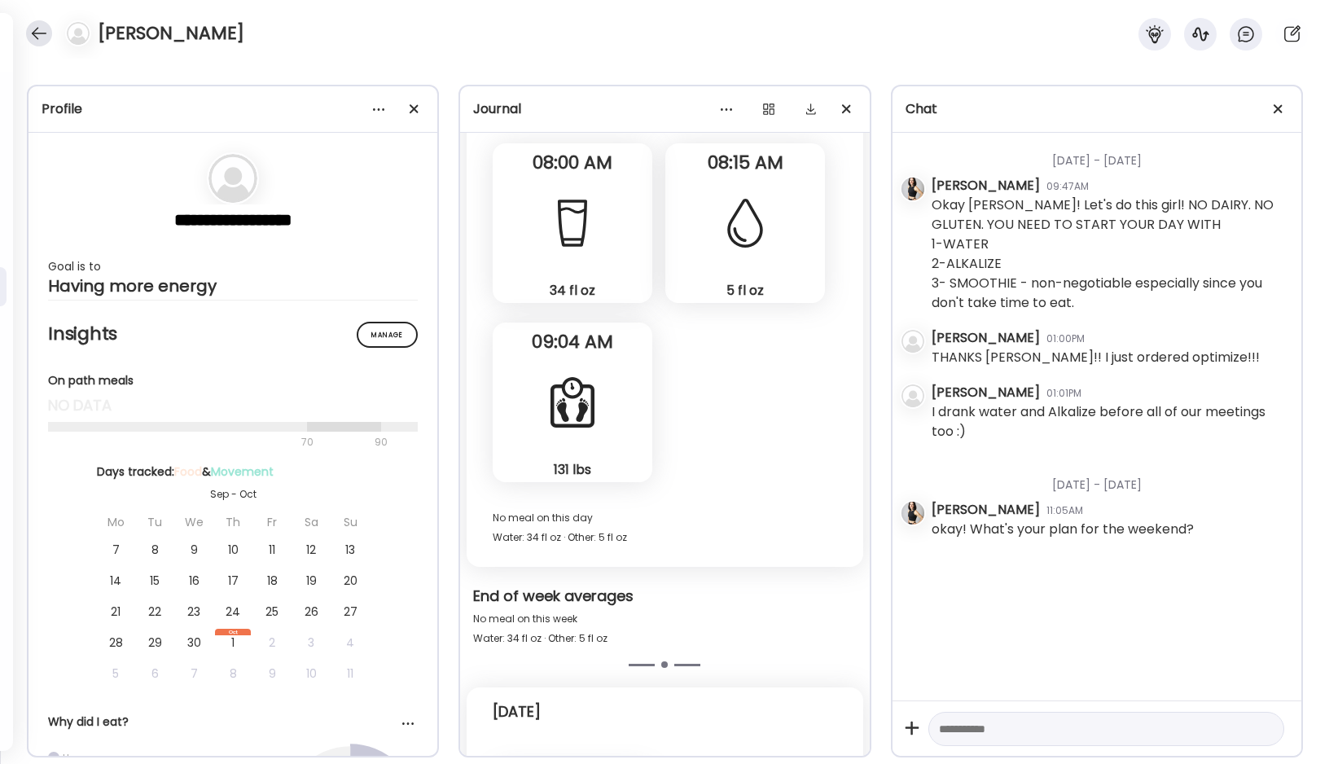
click at [39, 35] on div at bounding box center [39, 33] width 26 height 26
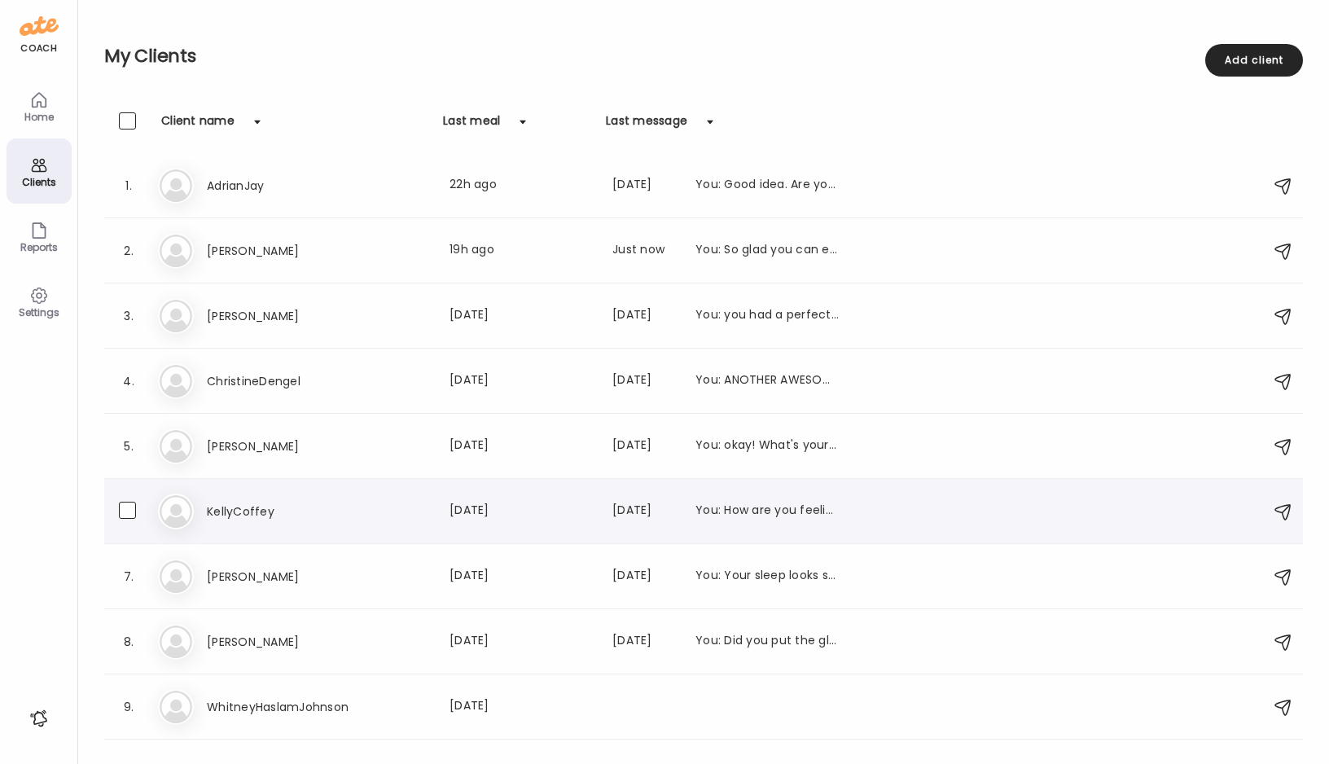
click at [261, 509] on h3 "KellyCoffey" at bounding box center [278, 512] width 143 height 20
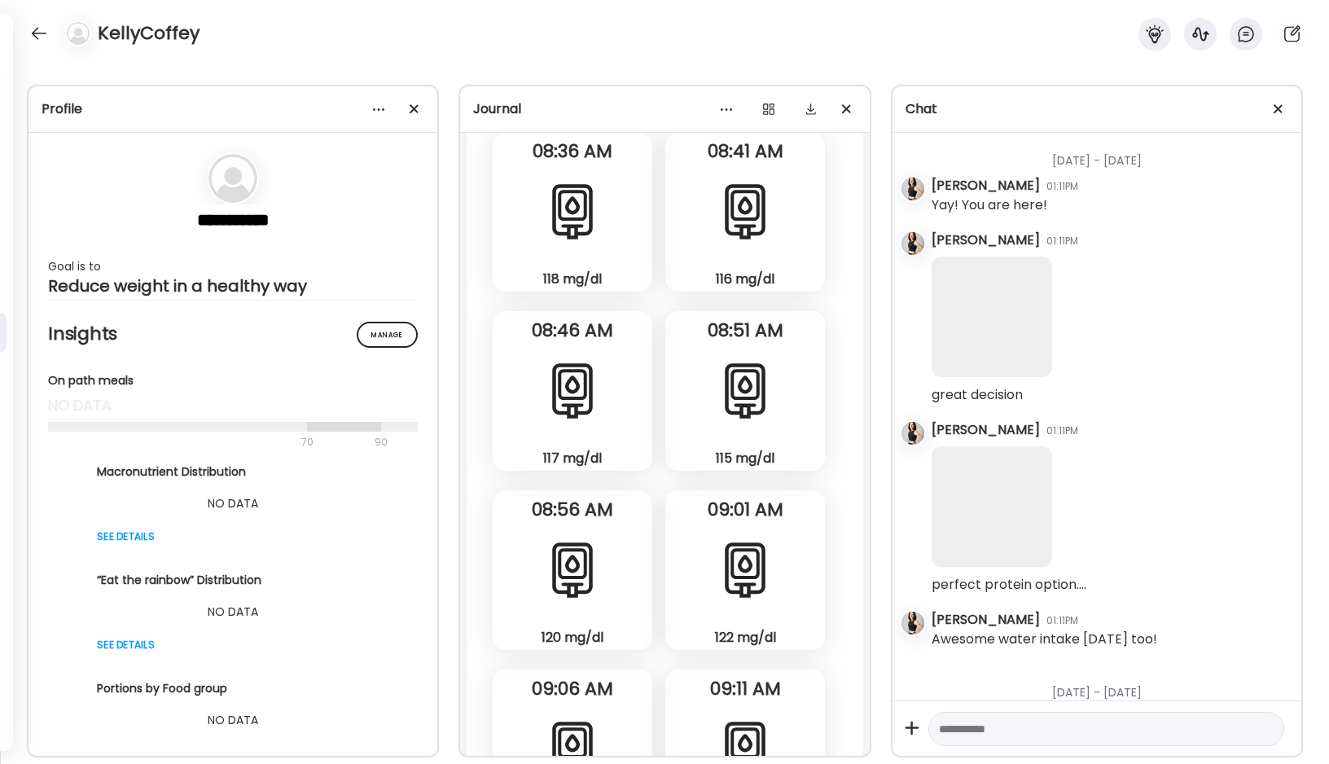
scroll to position [48192, 0]
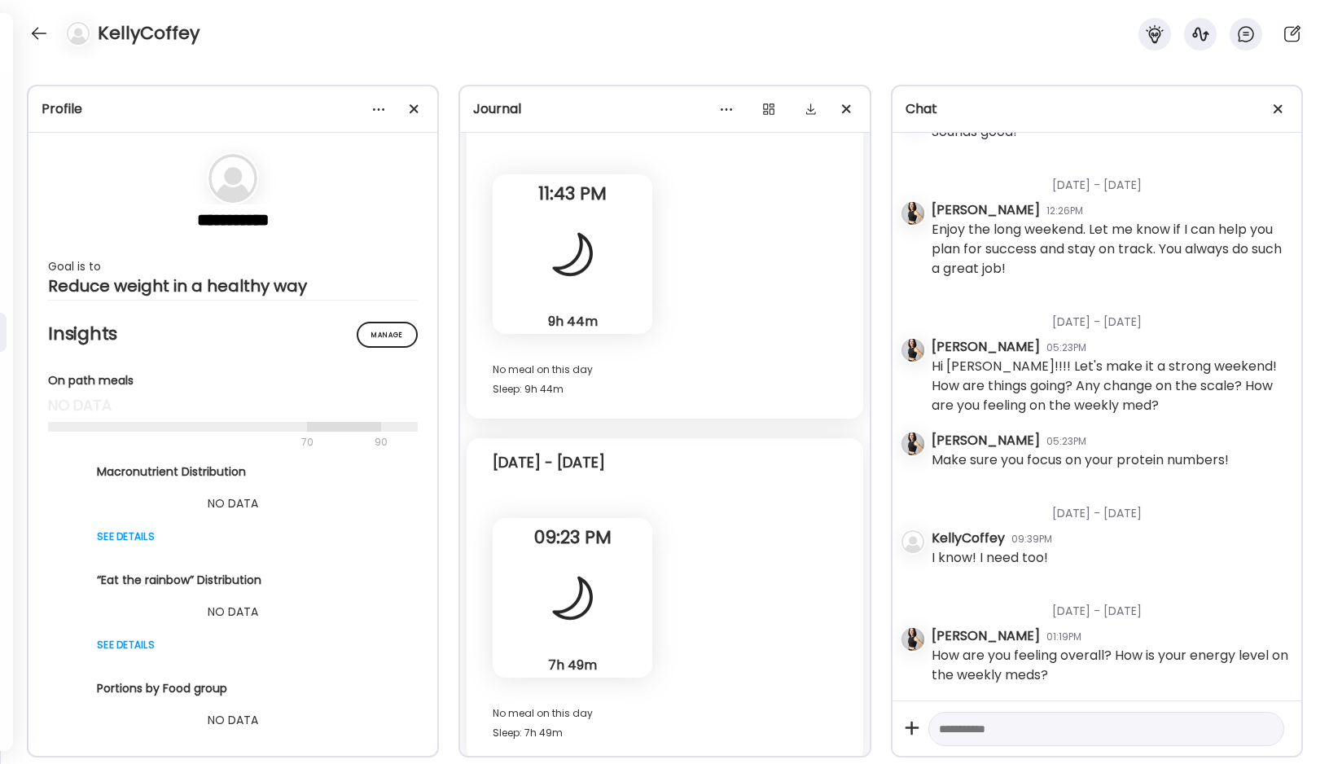
click at [43, 31] on div at bounding box center [39, 33] width 26 height 26
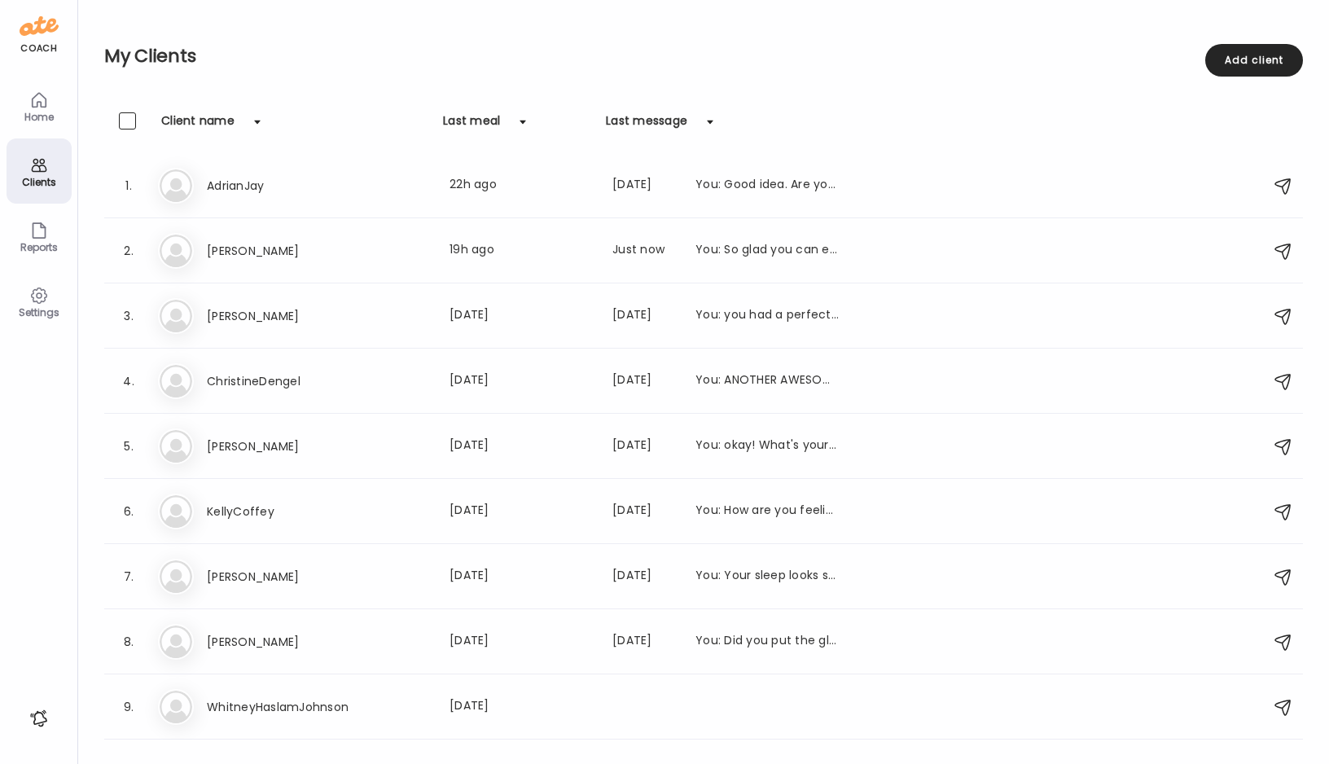
click at [35, 29] on img at bounding box center [39, 26] width 39 height 26
click at [242, 577] on h3 "[PERSON_NAME]" at bounding box center [278, 577] width 143 height 20
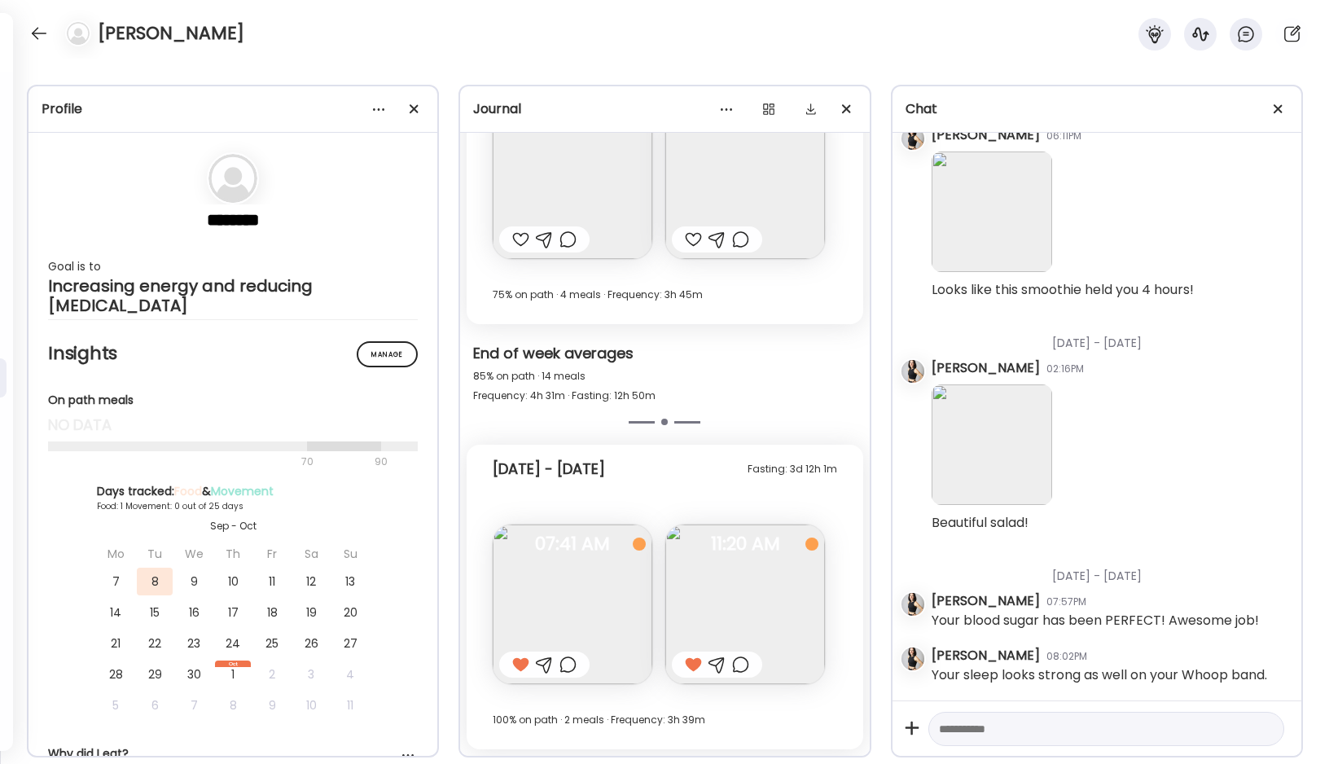
scroll to position [2518, 0]
click at [30, 28] on div at bounding box center [39, 33] width 26 height 26
